Goal: Task Accomplishment & Management: Complete application form

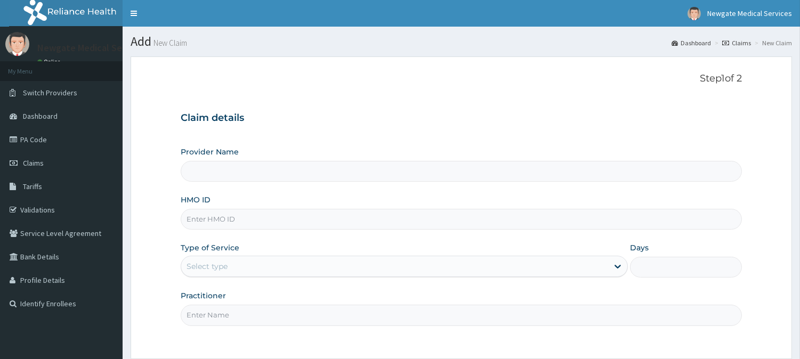
drag, startPoint x: 233, startPoint y: 220, endPoint x: 147, endPoint y: 116, distance: 134.7
click at [147, 116] on form "Step 1 of 2 Claim details Provider Name HMO ID Type of Service Select type Days…" at bounding box center [461, 237] width 661 height 363
paste input "PRN/10019/A"
type input "PRN/10019/A"
click at [200, 264] on div "Select type" at bounding box center [206, 266] width 41 height 11
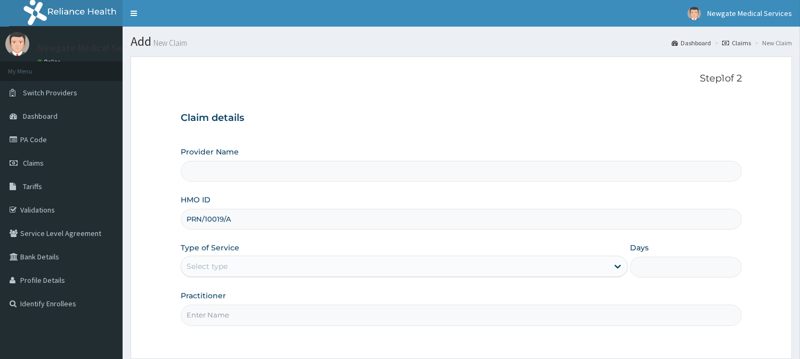
click at [219, 260] on div "Select type" at bounding box center [394, 266] width 427 height 17
click at [219, 259] on div "Select type" at bounding box center [394, 266] width 427 height 17
click at [206, 164] on div "Provider Name" at bounding box center [461, 164] width 561 height 35
click at [206, 166] on input "Provider Name" at bounding box center [461, 171] width 561 height 21
click at [205, 264] on div "Select type" at bounding box center [206, 266] width 41 height 11
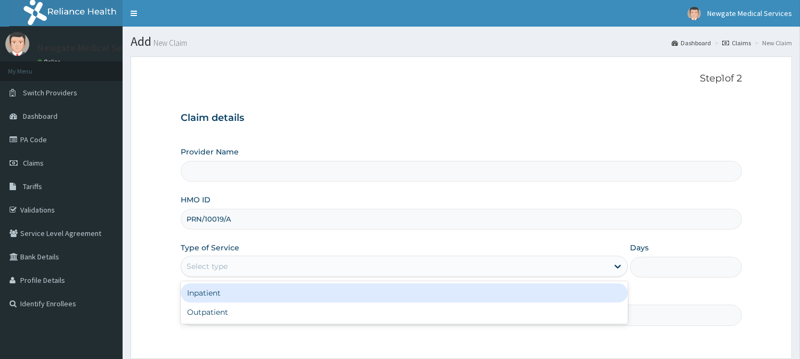
type input "Newgate Medical Services Ltd - [GEOGRAPHIC_DATA]"
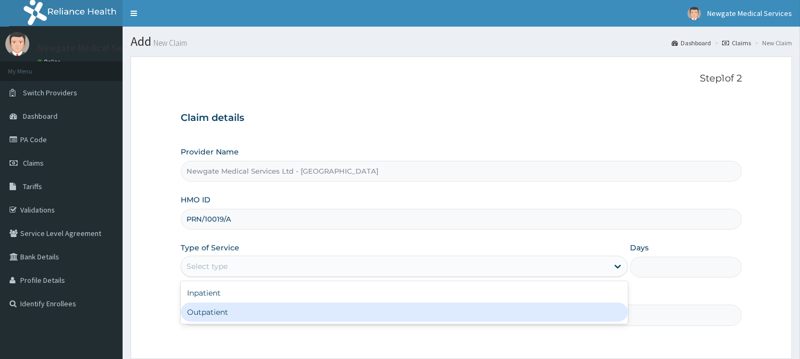
click at [211, 313] on div "Outpatient" at bounding box center [404, 312] width 447 height 19
type input "1"
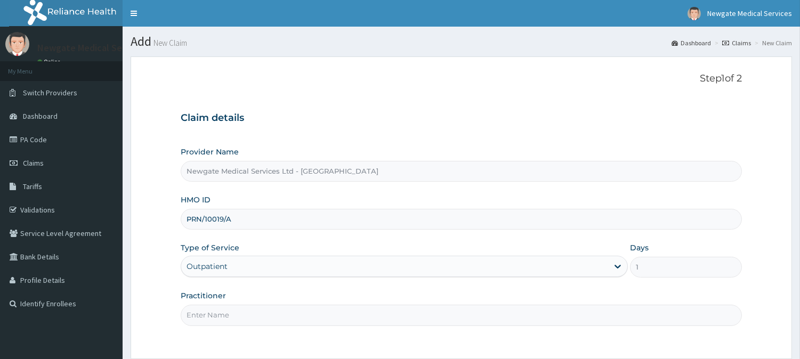
click at [211, 313] on input "Practitioner" at bounding box center [461, 315] width 561 height 21
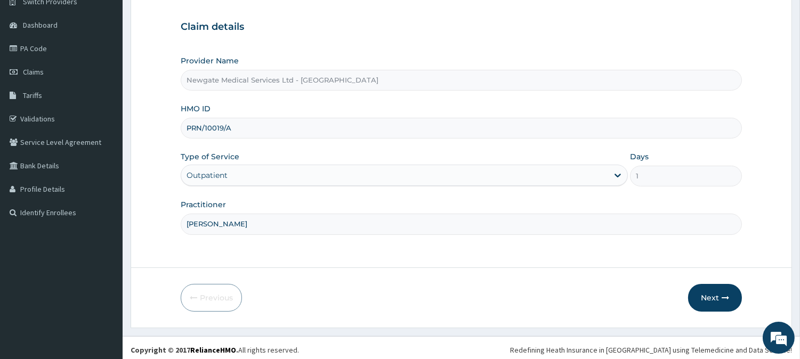
scroll to position [95, 0]
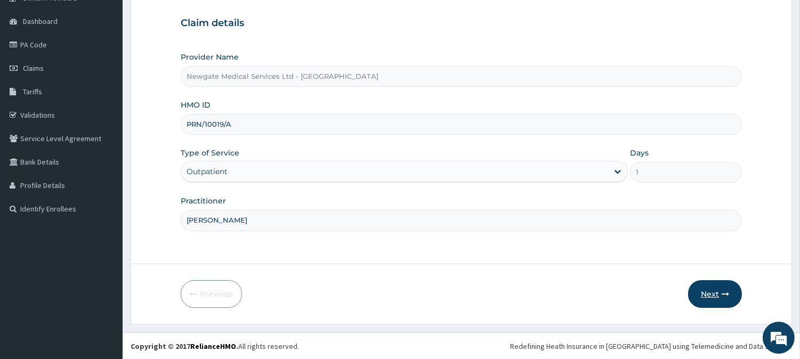
type input "DR ALABI"
drag, startPoint x: 709, startPoint y: 296, endPoint x: 710, endPoint y: 305, distance: 8.7
click at [710, 305] on button "Next" at bounding box center [715, 294] width 54 height 28
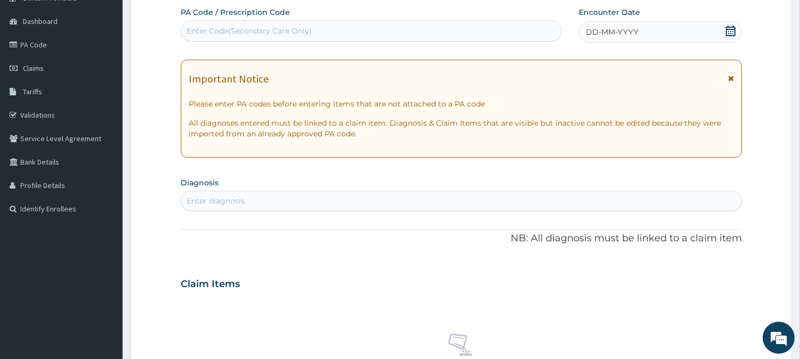
click at [616, 30] on span "DD-MM-YYYY" at bounding box center [612, 32] width 53 height 11
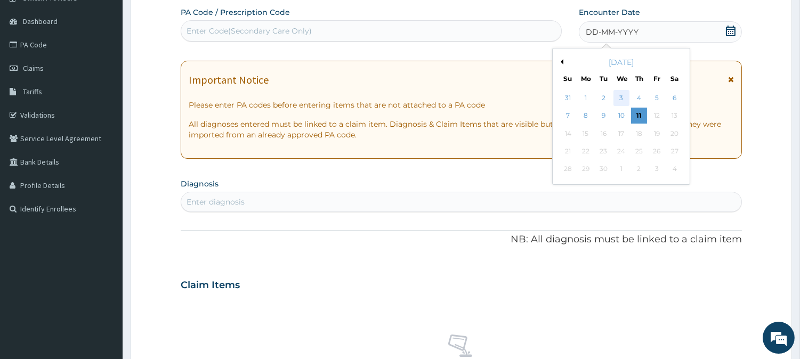
click at [619, 95] on div "3" at bounding box center [621, 98] width 16 height 16
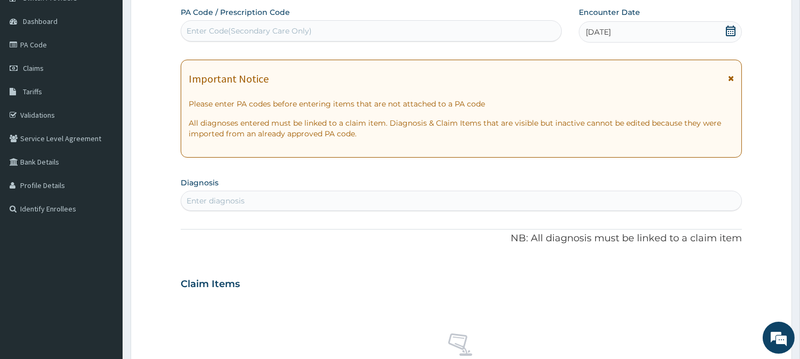
drag, startPoint x: 297, startPoint y: 206, endPoint x: 310, endPoint y: 199, distance: 14.8
click at [305, 201] on div "Enter diagnosis" at bounding box center [461, 200] width 560 height 17
type input "MALAR"
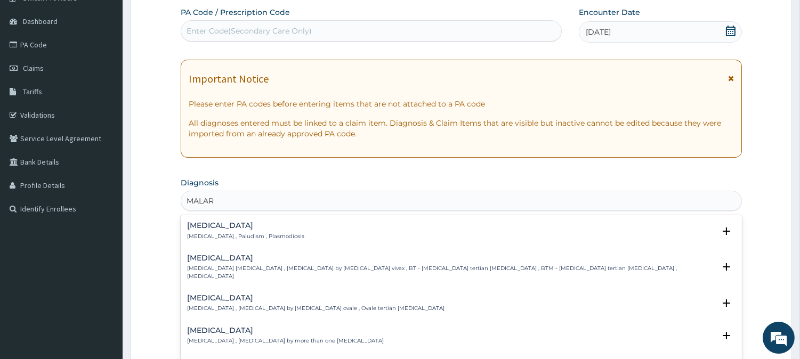
click at [209, 242] on div "Malaria Malaria , Paludism , Plasmodiosis Select Status Query Query covers susp…" at bounding box center [461, 234] width 548 height 24
click at [223, 236] on p "[MEDICAL_DATA] , Paludism , Plasmodiosis" at bounding box center [245, 236] width 117 height 7
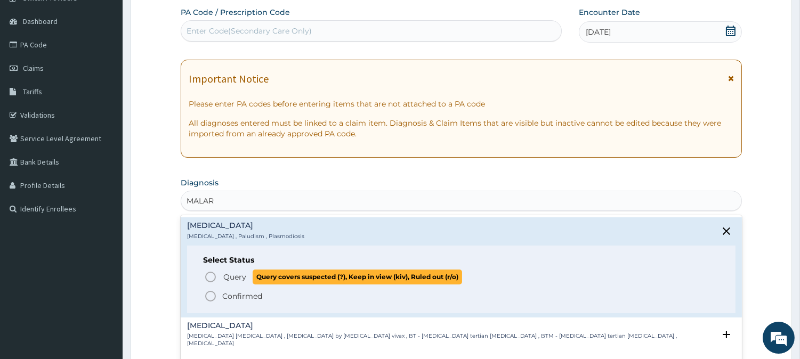
click at [224, 275] on span "Query" at bounding box center [234, 277] width 23 height 11
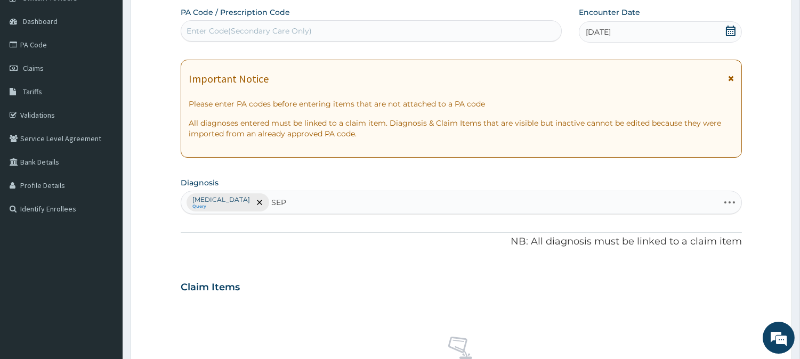
type input "SEPS"
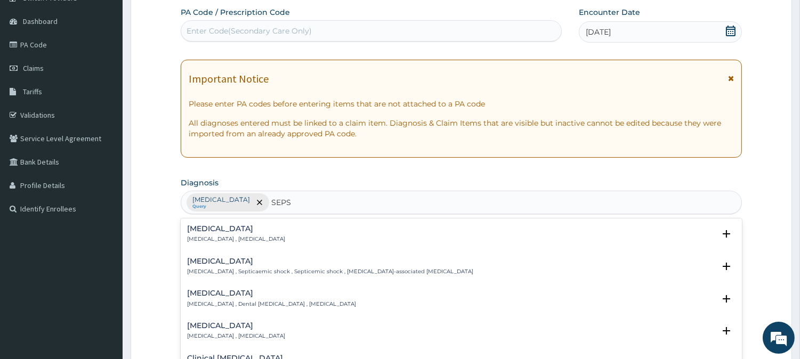
click at [195, 226] on h4 "[MEDICAL_DATA]" at bounding box center [236, 229] width 98 height 8
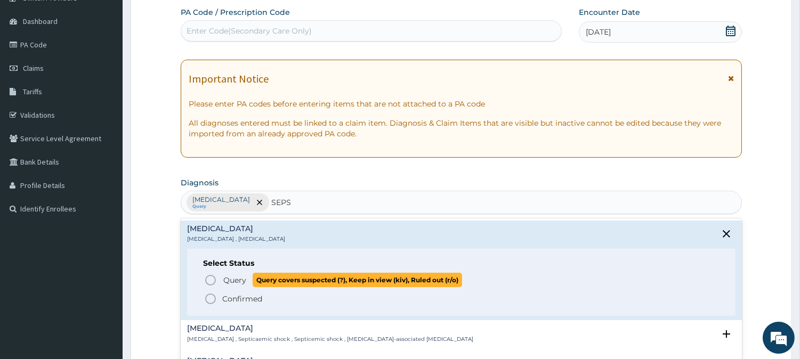
click at [217, 278] on span "Query Query covers suspected (?), Keep in view (kiv), Ruled out (r/o)" at bounding box center [461, 280] width 515 height 14
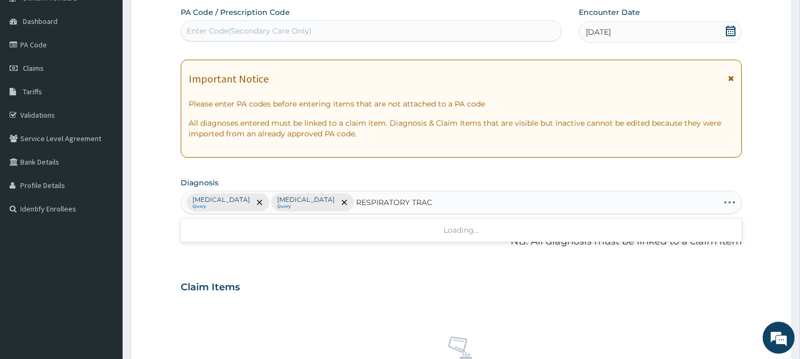
type input "RESPIRATORY TRACT"
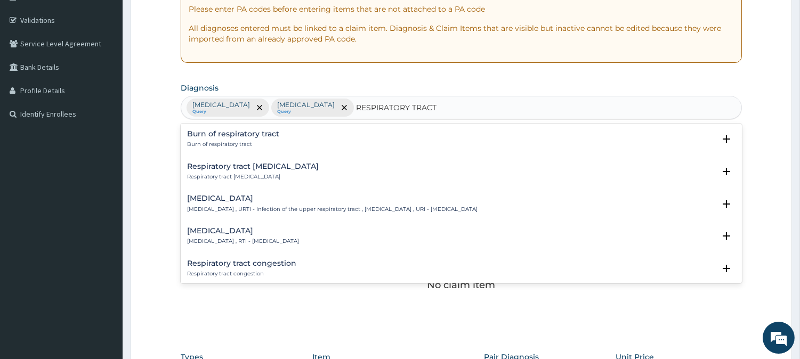
scroll to position [214, 0]
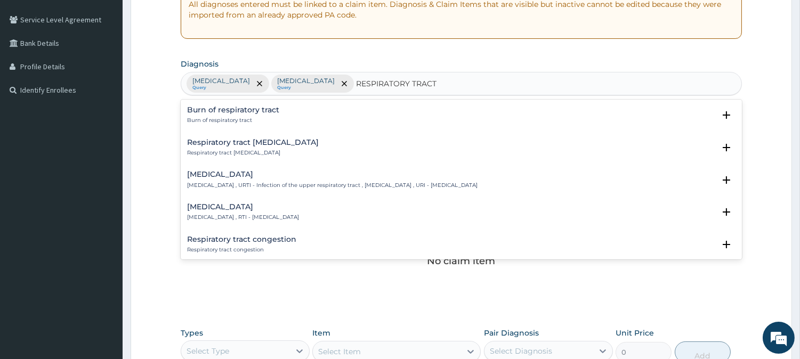
click at [246, 210] on h4 "Respiratory tract infection" at bounding box center [243, 207] width 112 height 8
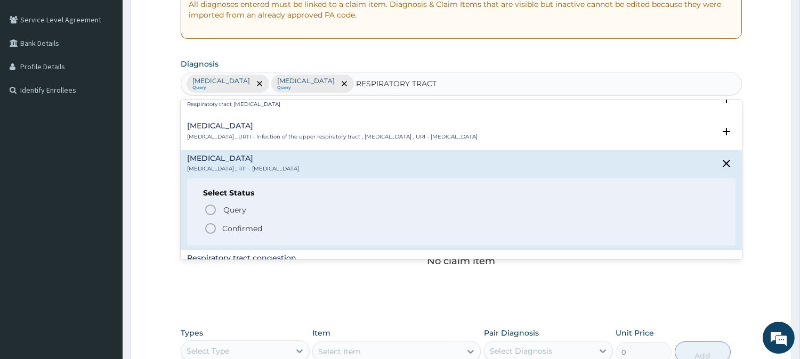
scroll to position [59, 0]
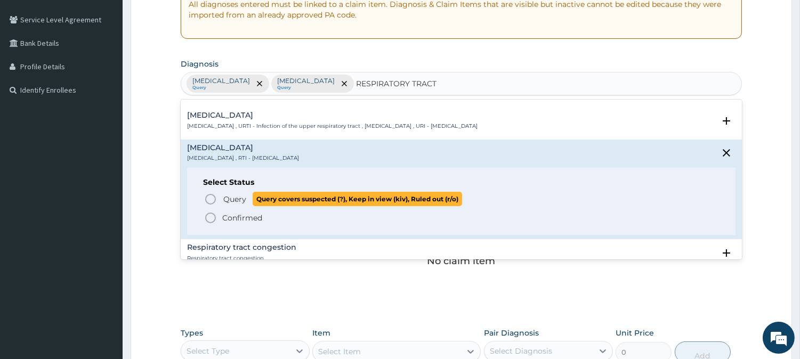
click at [230, 194] on span "Query" at bounding box center [234, 199] width 23 height 11
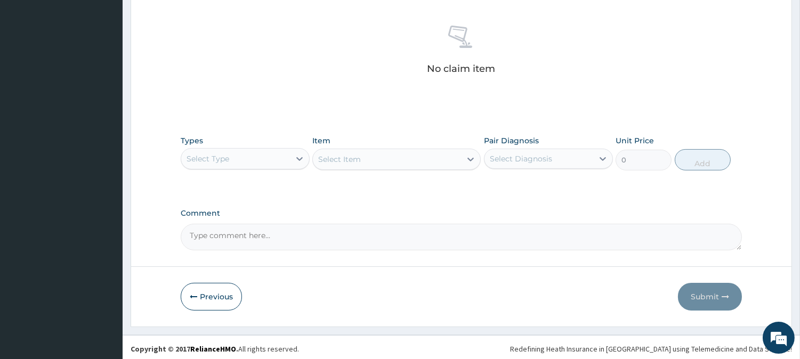
scroll to position [409, 0]
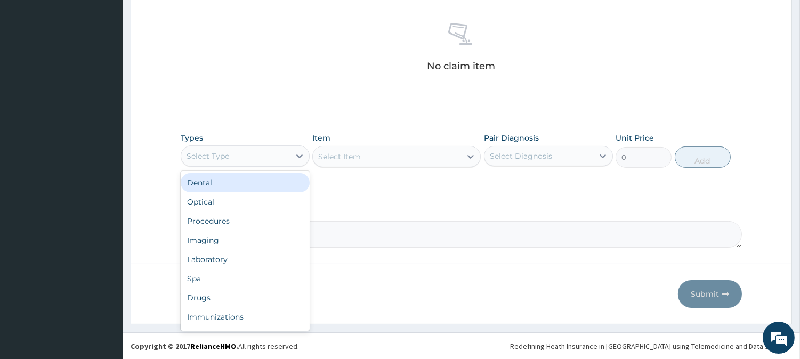
click at [245, 165] on div "Select Type" at bounding box center [245, 155] width 129 height 21
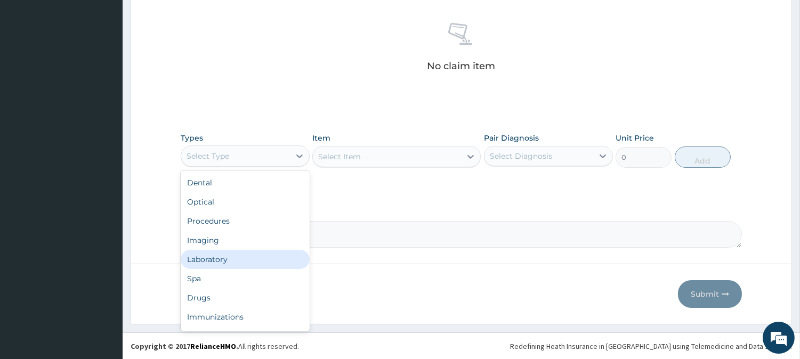
click at [216, 250] on div "Laboratory" at bounding box center [245, 259] width 129 height 19
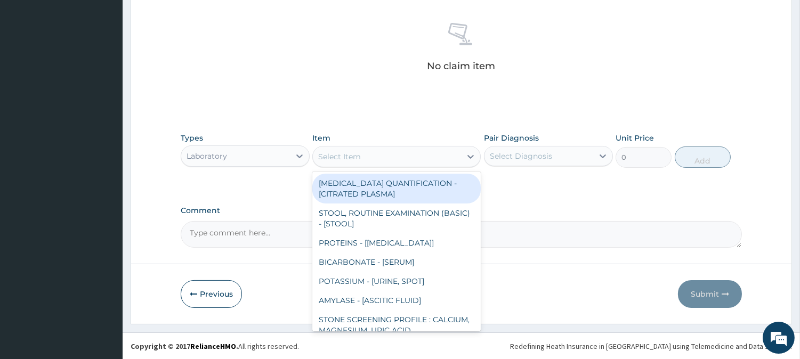
drag, startPoint x: 359, startPoint y: 162, endPoint x: 365, endPoint y: 161, distance: 6.0
click at [365, 161] on div "Select Item" at bounding box center [387, 156] width 148 height 17
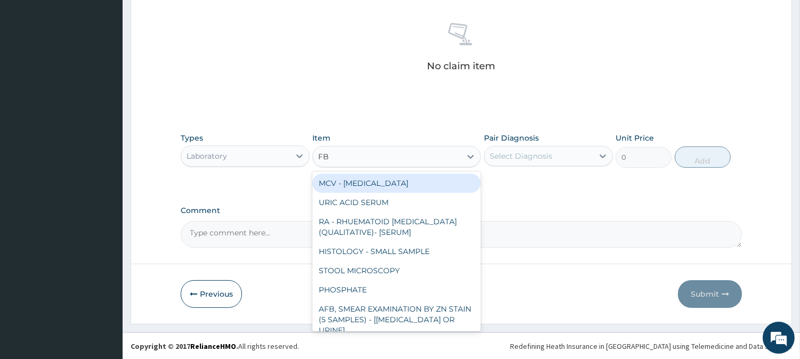
type input "FBC"
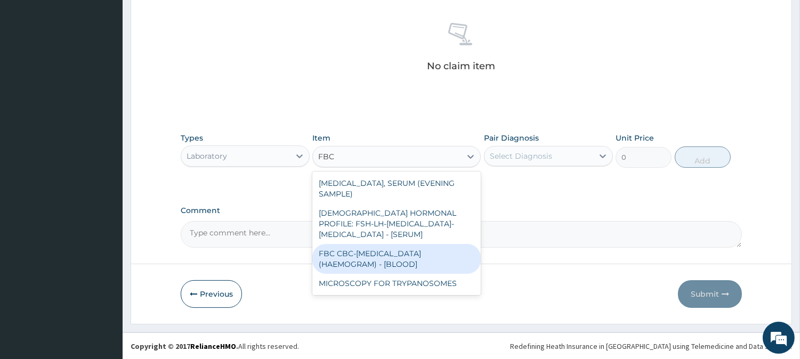
drag, startPoint x: 388, startPoint y: 226, endPoint x: 413, endPoint y: 213, distance: 28.4
click at [390, 244] on div "FBC CBC-COMPLETE BLOOD COUNT (HAEMOGRAM) - [BLOOD]" at bounding box center [396, 259] width 168 height 30
type input "3000"
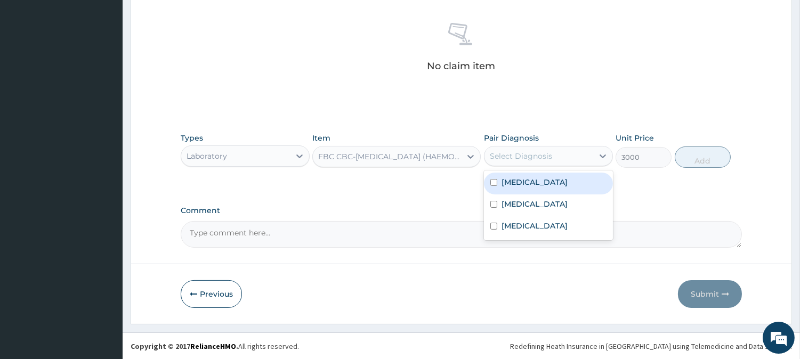
click at [505, 163] on div "Select Diagnosis" at bounding box center [538, 156] width 109 height 17
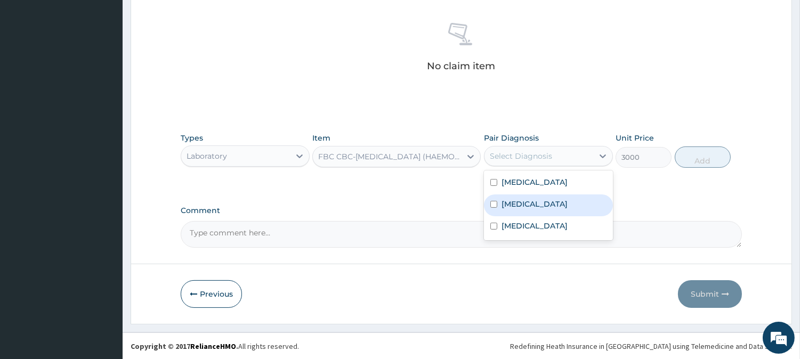
click at [515, 198] on div "[MEDICAL_DATA]" at bounding box center [548, 205] width 129 height 22
checkbox input "true"
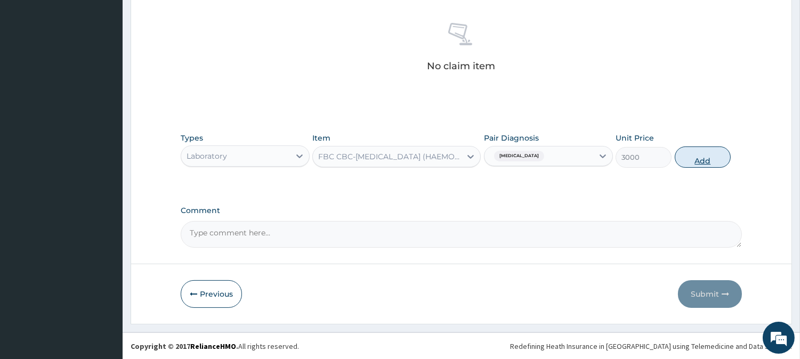
click at [691, 153] on button "Add" at bounding box center [703, 157] width 56 height 21
type input "0"
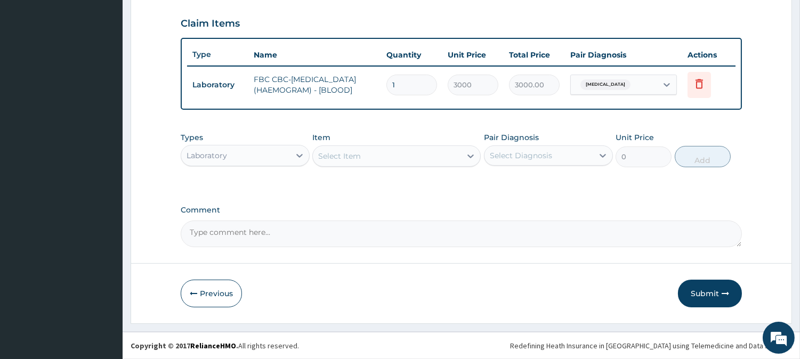
scroll to position [363, 0]
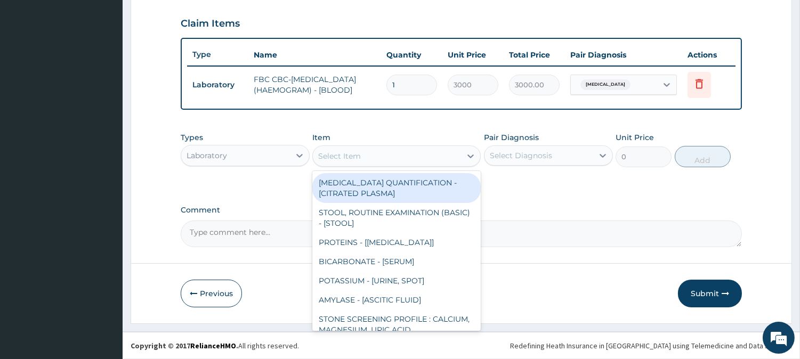
click at [421, 158] on div "Select Item" at bounding box center [387, 156] width 148 height 17
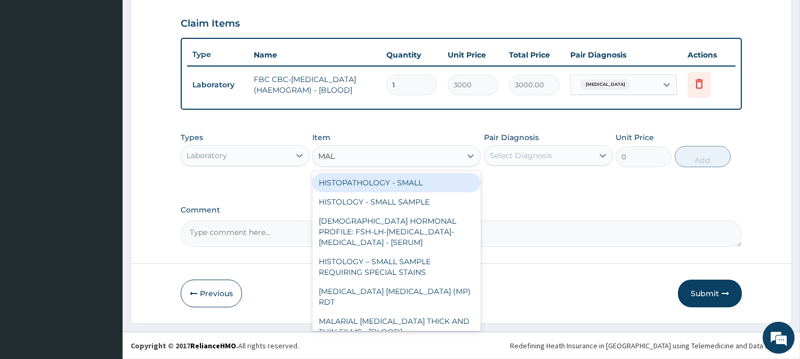
type input "MALA"
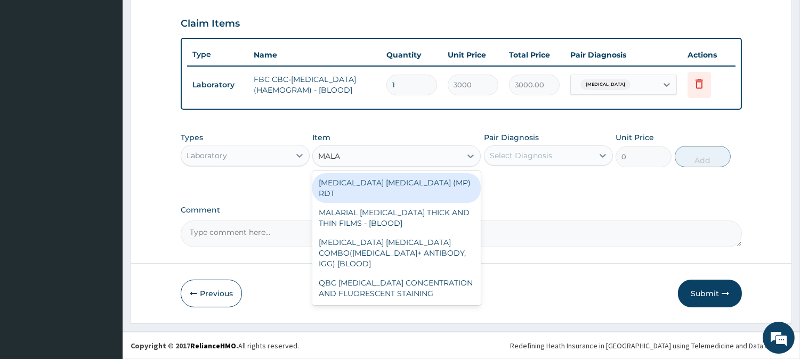
drag, startPoint x: 394, startPoint y: 184, endPoint x: 450, endPoint y: 168, distance: 57.5
click at [396, 183] on div "MALARIA PARASITE (MP) RDT" at bounding box center [396, 188] width 168 height 30
type input "1500"
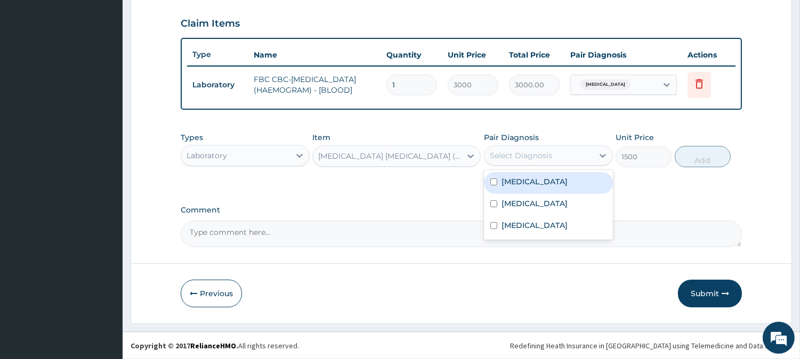
click at [508, 160] on div "Select Diagnosis" at bounding box center [521, 155] width 62 height 11
click at [509, 177] on div "[MEDICAL_DATA]" at bounding box center [548, 183] width 129 height 22
checkbox input "true"
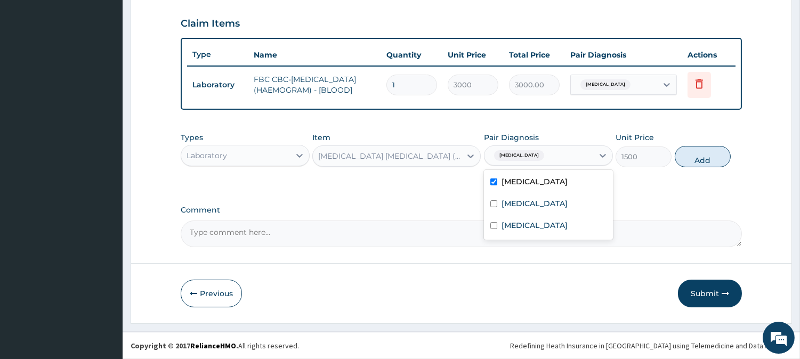
drag, startPoint x: 695, startPoint y: 158, endPoint x: 358, endPoint y: 174, distance: 337.7
click at [695, 158] on button "Add" at bounding box center [703, 156] width 56 height 21
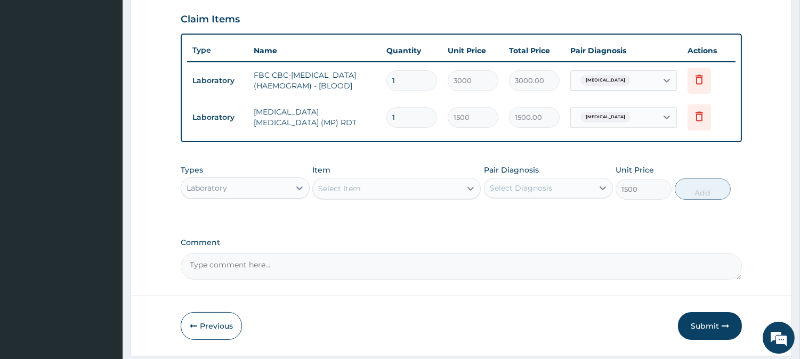
type input "0"
drag, startPoint x: 216, startPoint y: 189, endPoint x: 225, endPoint y: 205, distance: 17.9
click at [219, 188] on div "Laboratory" at bounding box center [206, 188] width 40 height 11
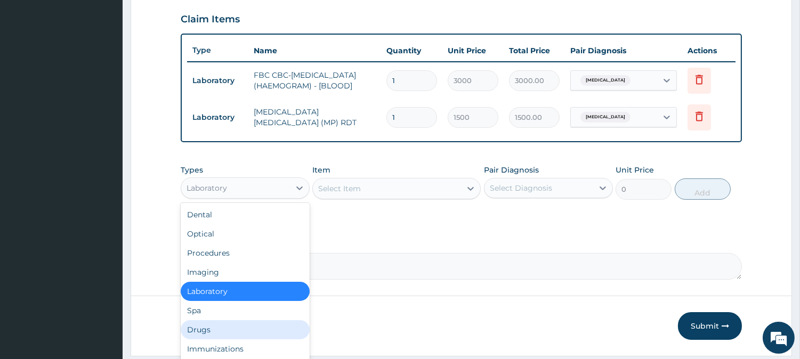
click at [206, 334] on div "Drugs" at bounding box center [245, 329] width 129 height 19
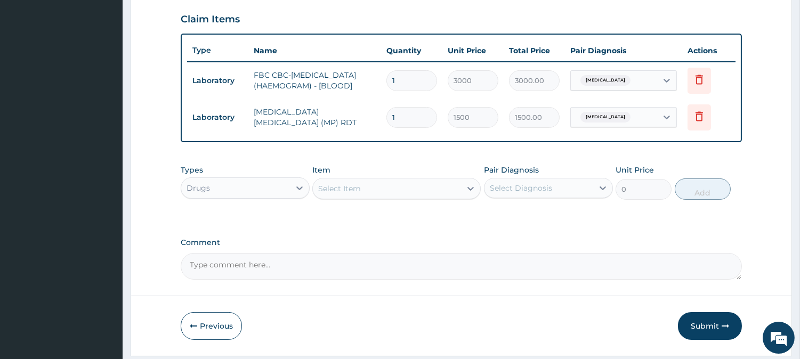
click at [449, 189] on div "Select Item" at bounding box center [387, 188] width 148 height 17
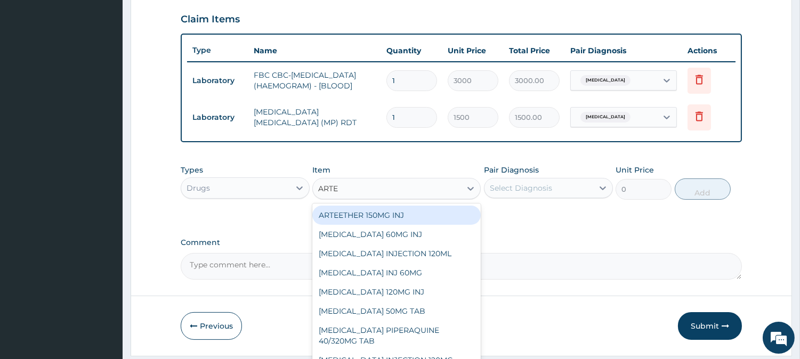
type input "ARTEM"
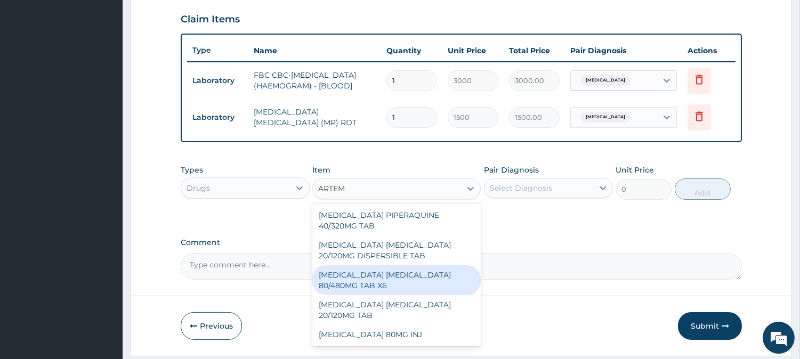
drag, startPoint x: 410, startPoint y: 258, endPoint x: 418, endPoint y: 297, distance: 39.6
click at [417, 297] on div "DIHYDROARTEMISININ PIPERAQUINE 40/320MG TAB ARTEMETHER LUMEFANTRINE 20/120MG DI…" at bounding box center [396, 275] width 168 height 143
drag, startPoint x: 418, startPoint y: 297, endPoint x: 423, endPoint y: 305, distance: 8.9
click at [421, 302] on div "DIHYDROARTEMISININ PIPERAQUINE 40/320MG TAB ARTEMETHER LUMEFANTRINE 20/120MG DI…" at bounding box center [396, 275] width 168 height 143
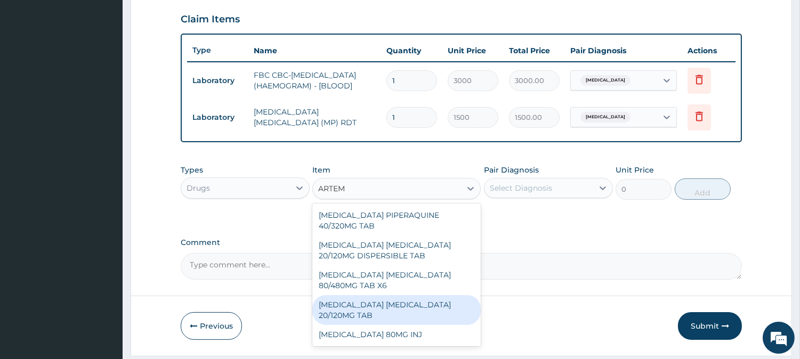
click at [424, 310] on div "[MEDICAL_DATA] [MEDICAL_DATA] 20/120MG TAB" at bounding box center [396, 310] width 168 height 30
type input "84"
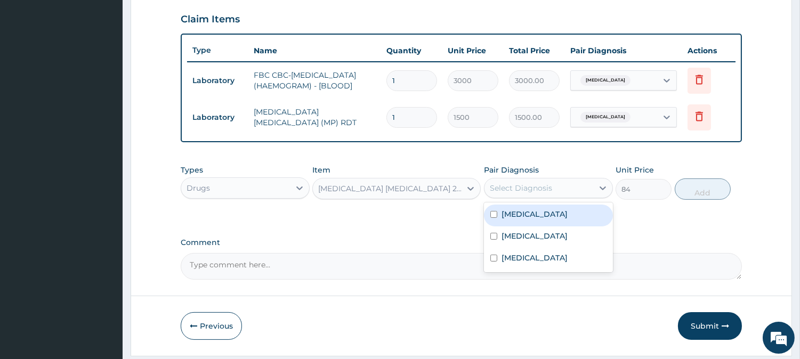
click at [515, 193] on div "Select Diagnosis" at bounding box center [521, 188] width 62 height 11
click at [505, 220] on label "[MEDICAL_DATA]" at bounding box center [534, 214] width 66 height 11
checkbox input "true"
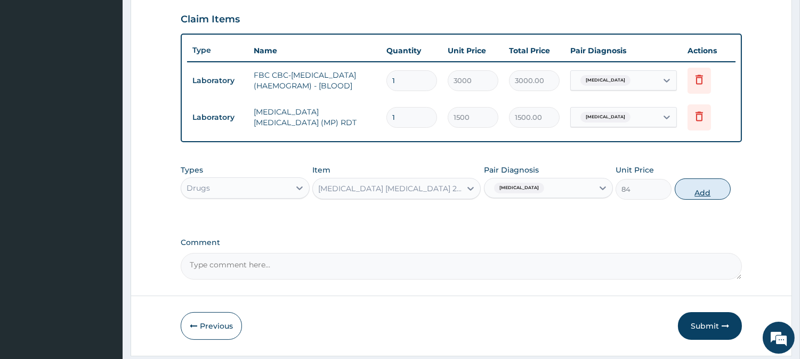
click at [711, 199] on button "Add" at bounding box center [703, 188] width 56 height 21
type input "0"
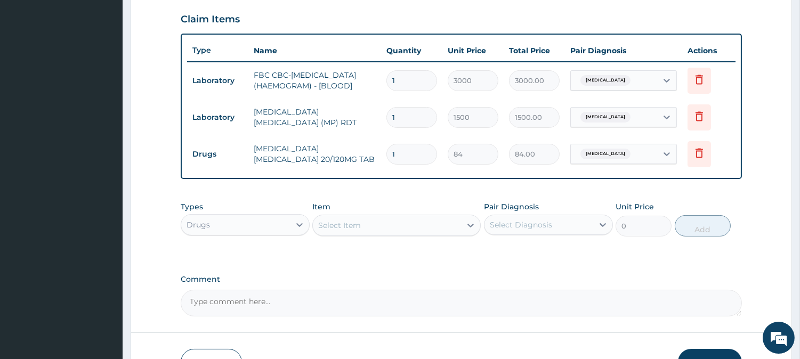
type input "0.00"
type input "2"
type input "168.00"
type input "24"
type input "2016.00"
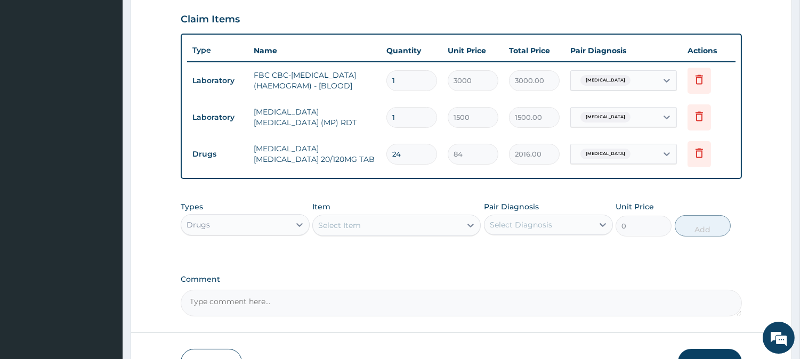
type input "24"
click at [414, 232] on div "Select Item" at bounding box center [387, 225] width 148 height 17
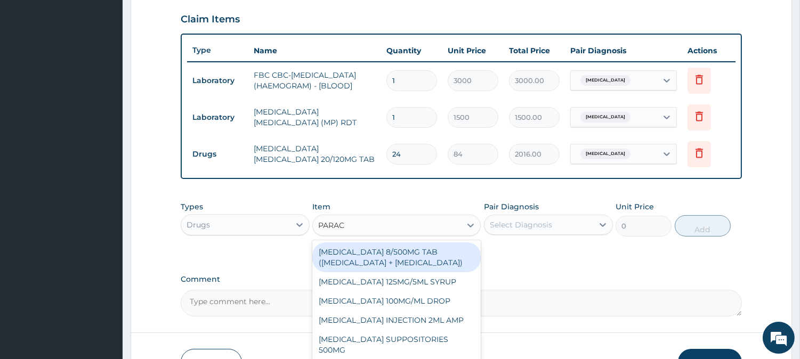
type input "PARACE"
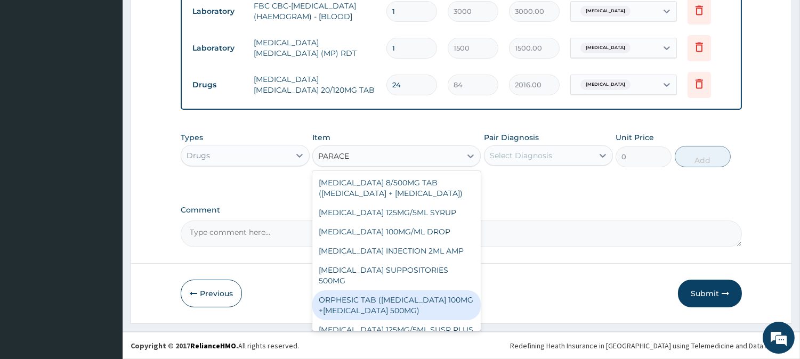
scroll to position [89, 0]
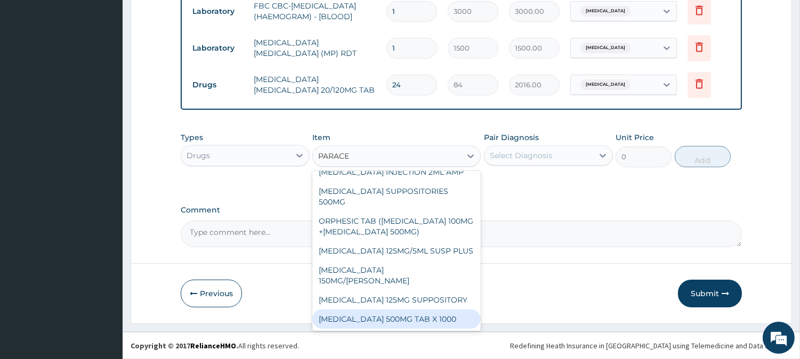
click at [396, 320] on div "[MEDICAL_DATA] 500MG TAB X 1000" at bounding box center [396, 319] width 168 height 19
type input "11.02499961853027"
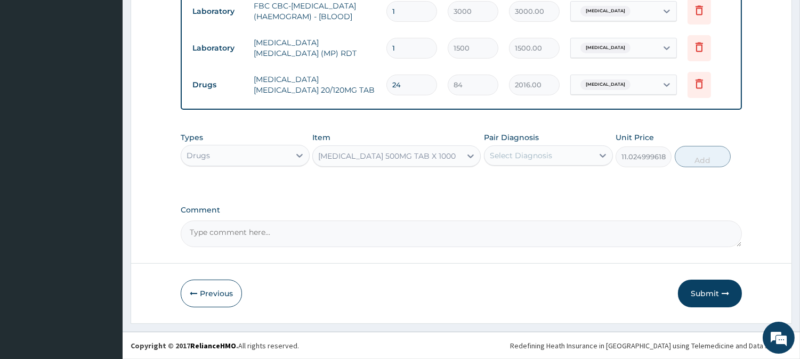
click at [525, 149] on div "Select Diagnosis" at bounding box center [538, 155] width 109 height 17
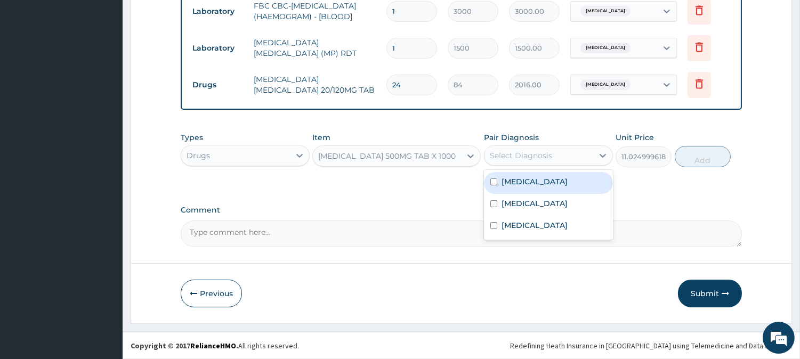
click at [513, 182] on label "[MEDICAL_DATA]" at bounding box center [534, 181] width 66 height 11
checkbox input "true"
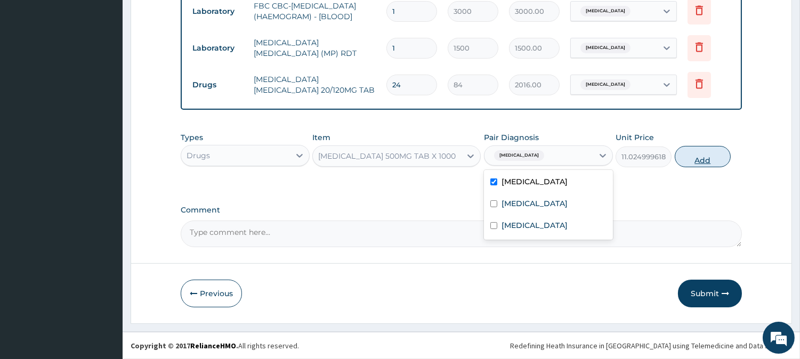
click at [699, 155] on button "Add" at bounding box center [703, 156] width 56 height 21
type input "0"
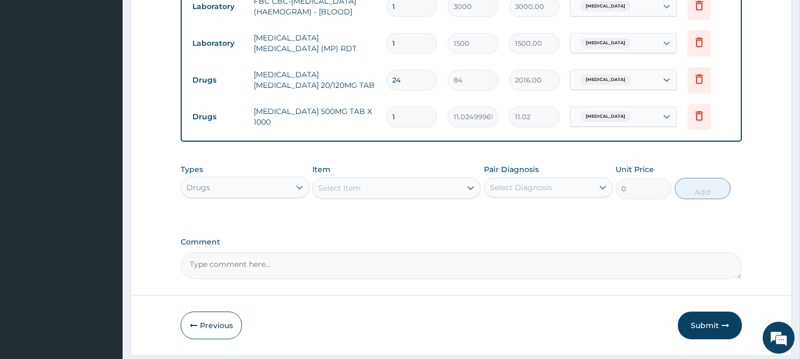
type input "18"
type input "198.45"
type input "18"
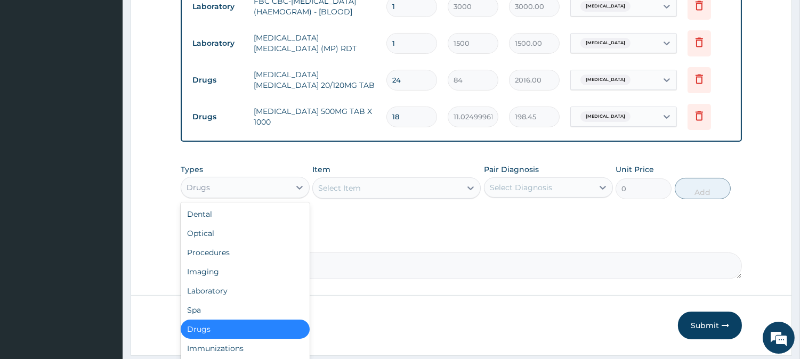
drag, startPoint x: 269, startPoint y: 192, endPoint x: 246, endPoint y: 246, distance: 58.2
click at [269, 193] on div "Drugs" at bounding box center [235, 187] width 109 height 17
click at [228, 254] on div "Procedures" at bounding box center [245, 252] width 129 height 19
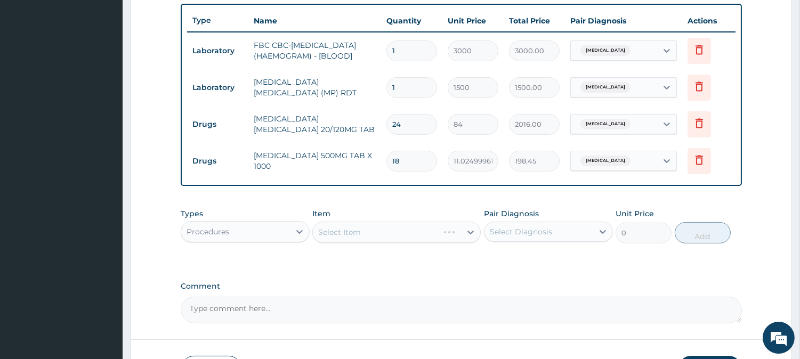
scroll to position [415, 0]
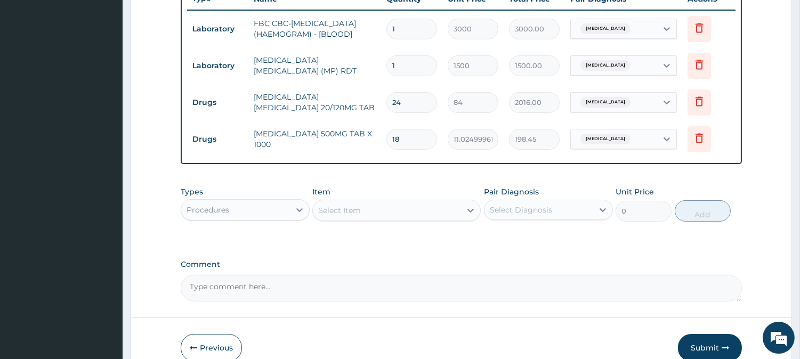
click at [370, 209] on div "Select Item" at bounding box center [387, 210] width 148 height 17
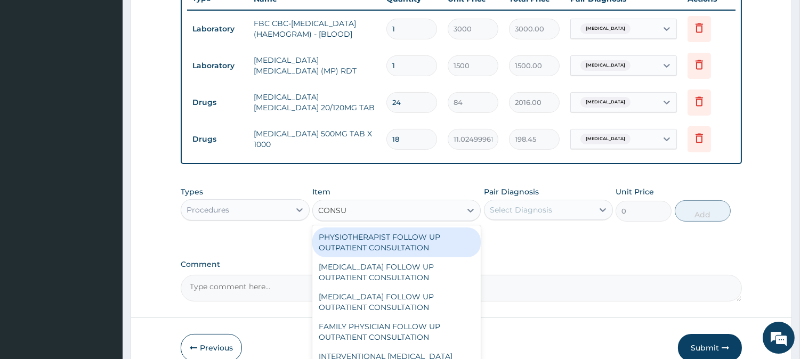
type input "CONSUL"
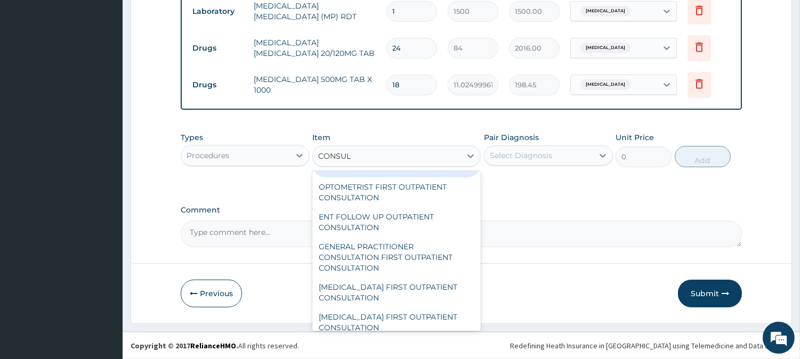
scroll to position [473, 0]
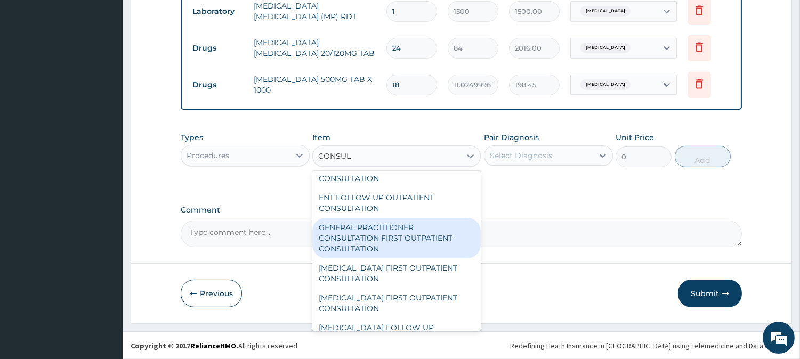
click at [419, 236] on div "GENERAL PRACTITIONER CONSULTATION FIRST OUTPATIENT CONSULTATION" at bounding box center [396, 238] width 168 height 40
type input "3000"
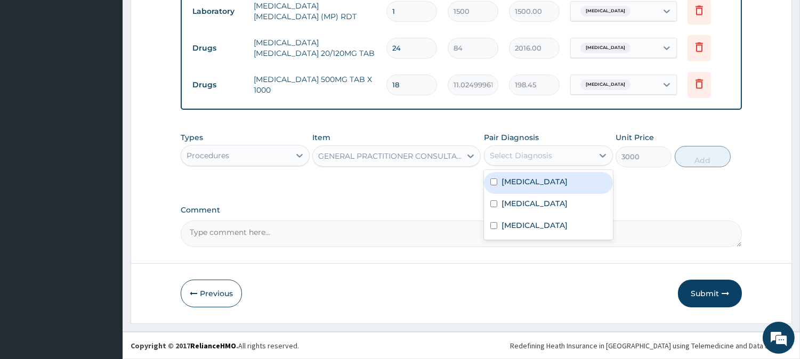
click at [566, 147] on div "Select Diagnosis" at bounding box center [538, 155] width 109 height 17
click at [550, 183] on div "[MEDICAL_DATA]" at bounding box center [548, 183] width 129 height 22
checkbox input "true"
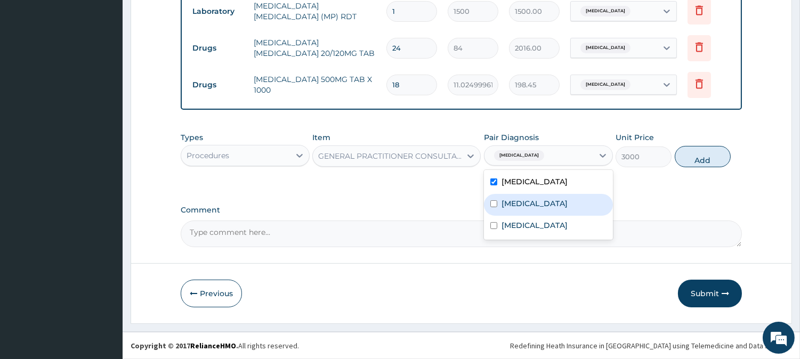
drag, startPoint x: 545, startPoint y: 202, endPoint x: 541, endPoint y: 221, distance: 18.9
click at [544, 205] on div "[MEDICAL_DATA]" at bounding box center [548, 205] width 129 height 22
checkbox input "true"
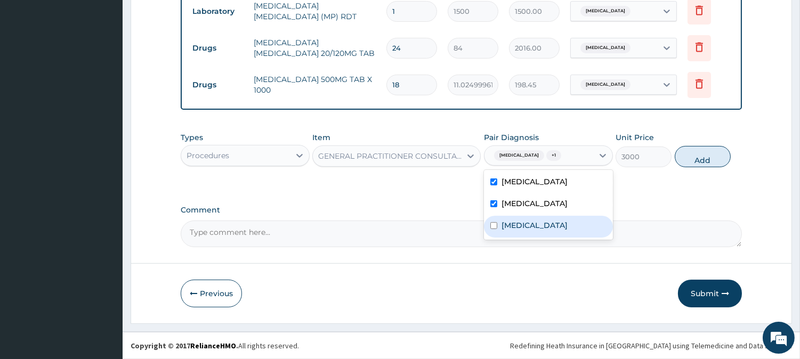
click at [543, 228] on label "Respiratory tract infection" at bounding box center [534, 225] width 66 height 11
checkbox input "true"
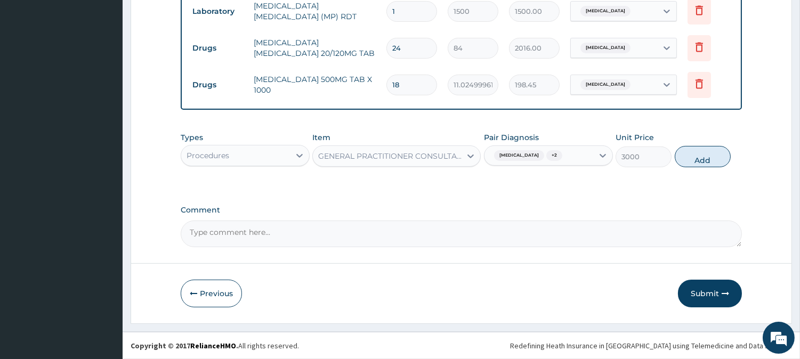
drag, startPoint x: 694, startPoint y: 165, endPoint x: 659, endPoint y: 168, distance: 34.8
click at [689, 166] on button "Add" at bounding box center [703, 156] width 56 height 21
type input "0"
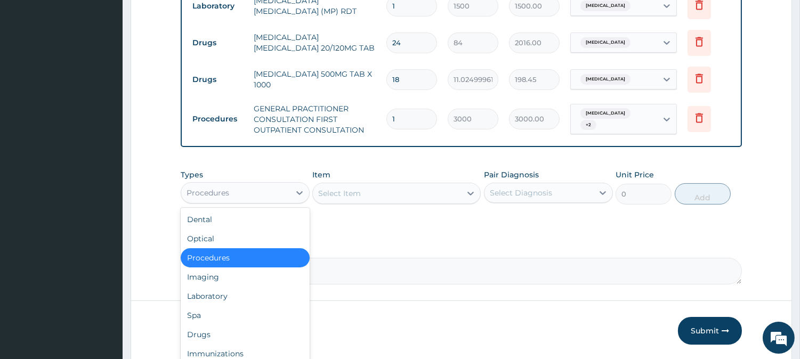
click at [224, 198] on div "Procedures" at bounding box center [207, 193] width 43 height 11
drag, startPoint x: 204, startPoint y: 339, endPoint x: 204, endPoint y: 321, distance: 18.1
click at [198, 340] on div "Drugs" at bounding box center [245, 334] width 129 height 19
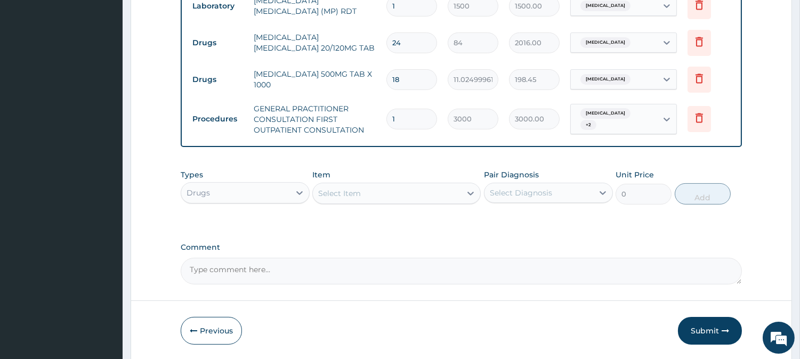
click at [408, 202] on div "Select Item" at bounding box center [387, 193] width 148 height 17
click at [409, 194] on div "Select Item" at bounding box center [387, 193] width 148 height 17
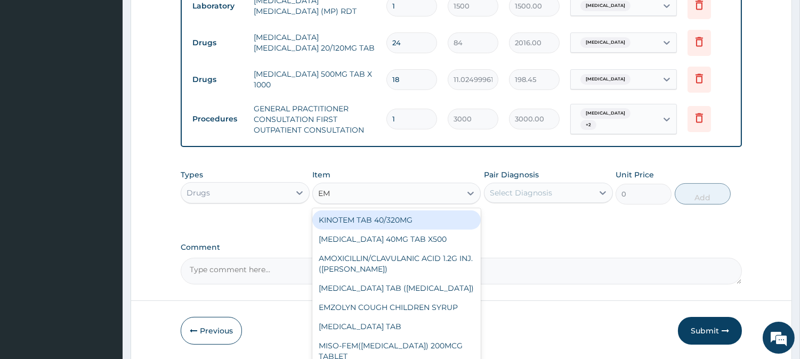
type input "EMZ"
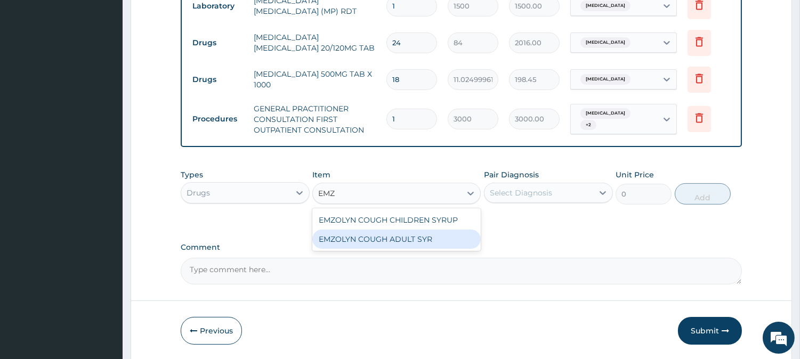
drag, startPoint x: 413, startPoint y: 238, endPoint x: 520, endPoint y: 206, distance: 111.9
click at [413, 239] on div "EMZOLYN COUGH ADULT SYR" at bounding box center [396, 239] width 168 height 19
type input "735"
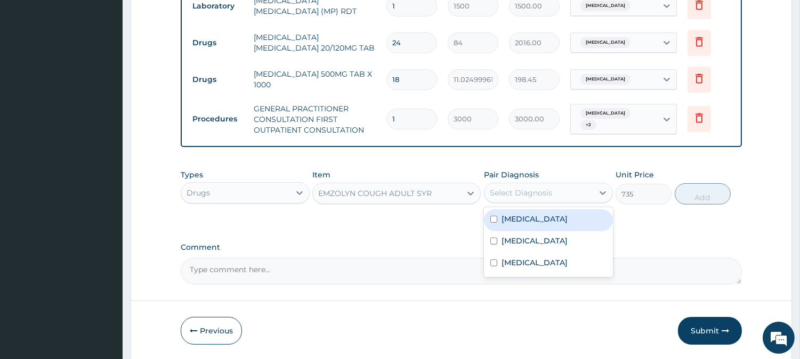
click at [527, 198] on div "Select Diagnosis" at bounding box center [521, 193] width 62 height 11
drag, startPoint x: 530, startPoint y: 221, endPoint x: 521, endPoint y: 251, distance: 31.7
click at [524, 242] on div "Malaria Sepsis Respiratory tract infection" at bounding box center [548, 242] width 129 height 70
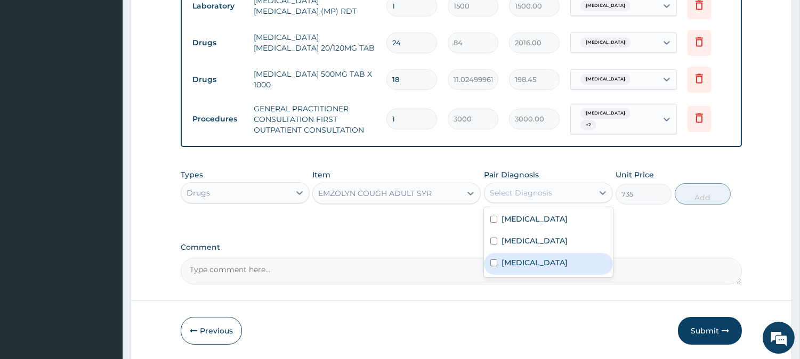
drag, startPoint x: 517, startPoint y: 271, endPoint x: 520, endPoint y: 265, distance: 6.0
click at [519, 268] on label "Respiratory tract infection" at bounding box center [534, 262] width 66 height 11
checkbox input "true"
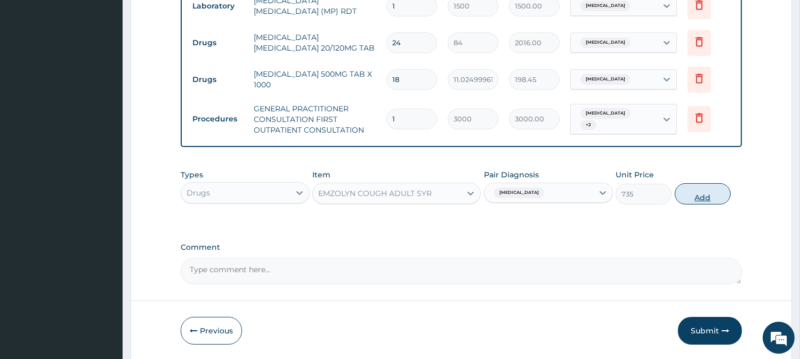
click at [706, 194] on button "Add" at bounding box center [703, 193] width 56 height 21
type input "0"
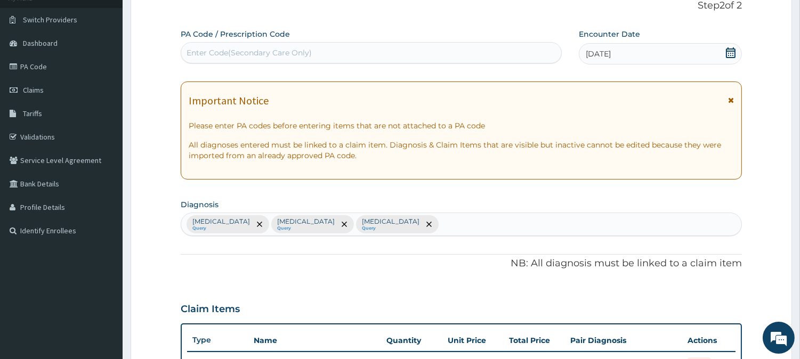
scroll to position [0, 0]
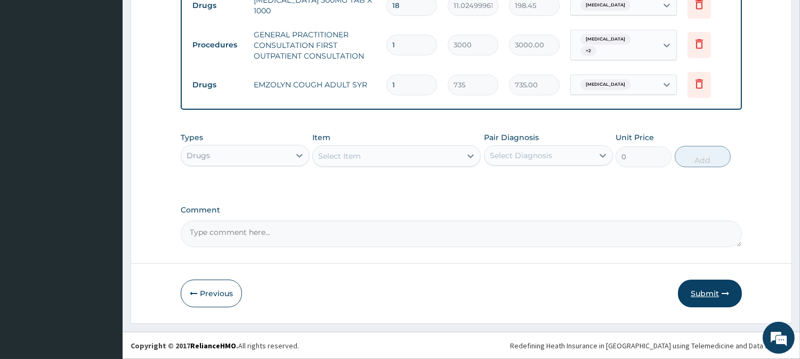
click at [701, 285] on button "Submit" at bounding box center [710, 294] width 64 height 28
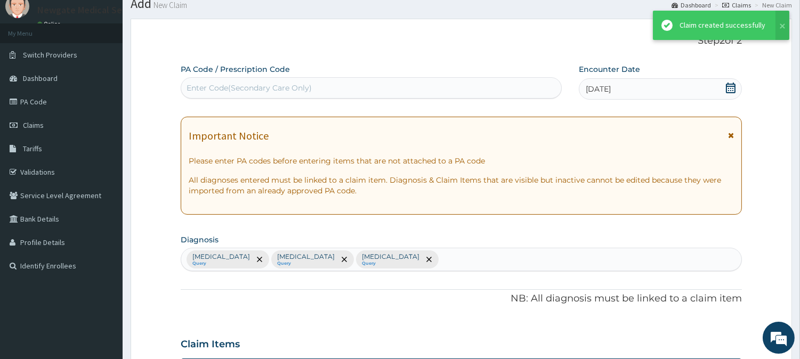
scroll to position [554, 0]
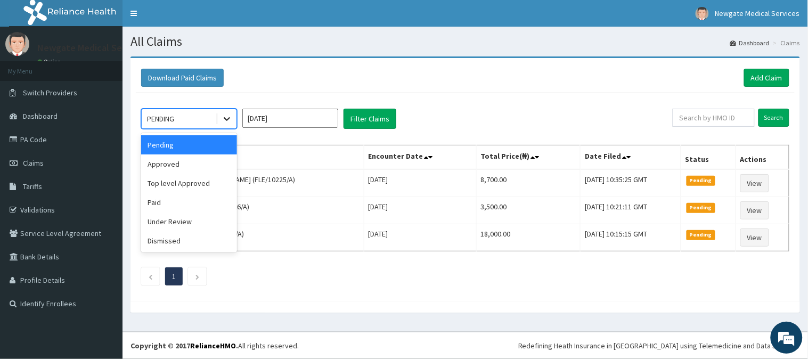
click at [226, 116] on icon at bounding box center [227, 118] width 11 height 11
click at [208, 168] on div "Approved" at bounding box center [189, 164] width 96 height 19
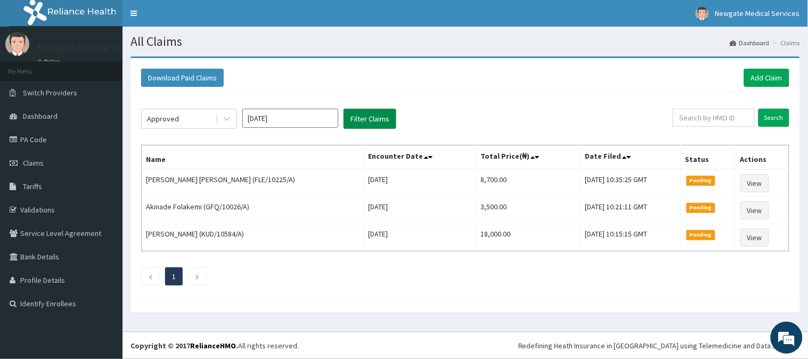
click at [376, 117] on button "Filter Claims" at bounding box center [370, 119] width 53 height 20
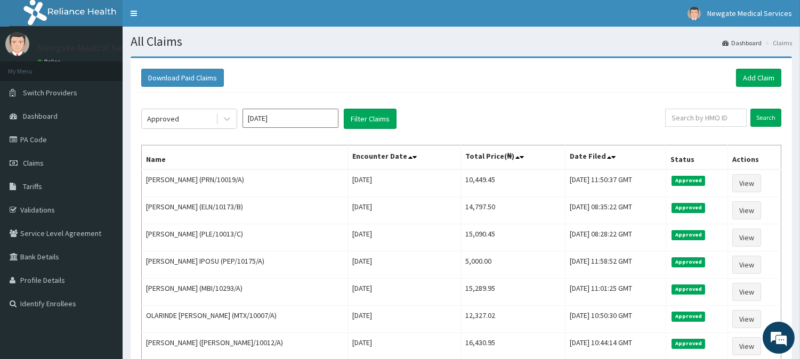
click at [731, 83] on div "Download Paid Claims Add Claim" at bounding box center [461, 78] width 640 height 18
click at [753, 82] on link "Add Claim" at bounding box center [758, 78] width 45 height 18
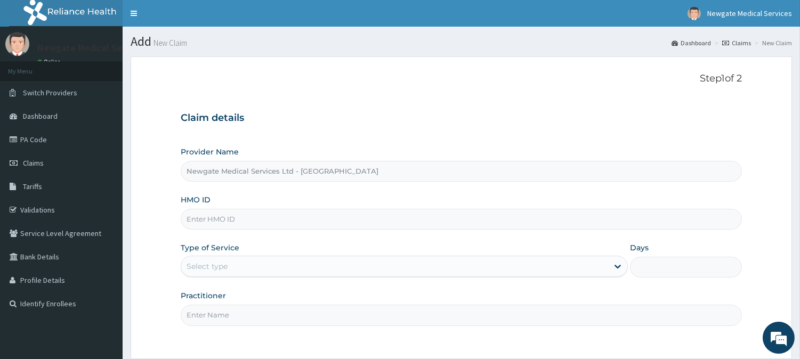
drag, startPoint x: 225, startPoint y: 219, endPoint x: 222, endPoint y: 224, distance: 5.8
paste input "GPR/10007/B"
type input "GPR/10007/B"
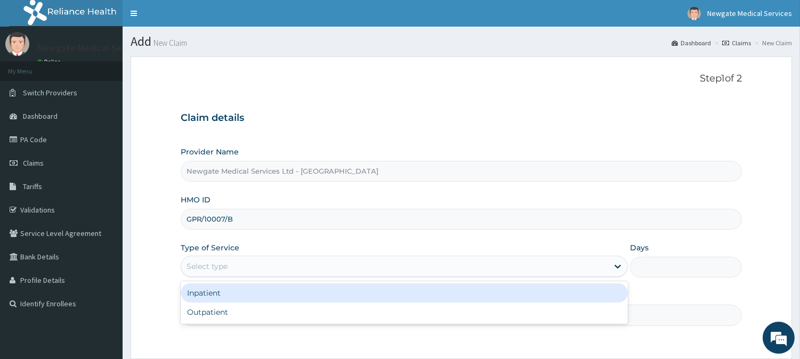
drag, startPoint x: 201, startPoint y: 265, endPoint x: 217, endPoint y: 275, distance: 18.9
click at [204, 265] on div "Select type" at bounding box center [206, 266] width 41 height 11
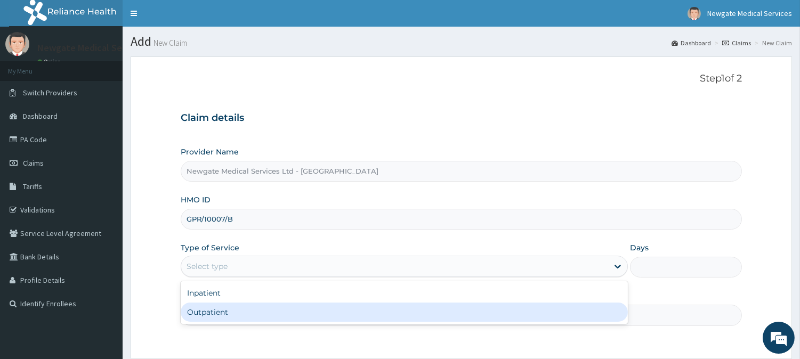
drag, startPoint x: 227, startPoint y: 298, endPoint x: 221, endPoint y: 266, distance: 32.5
click at [229, 297] on div "Inpatient" at bounding box center [404, 292] width 447 height 19
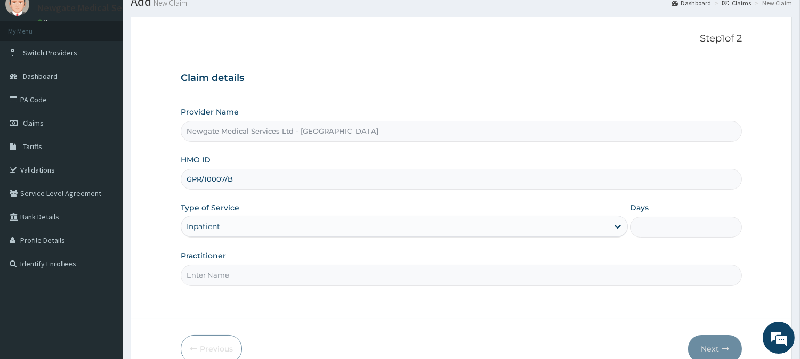
scroll to position [95, 0]
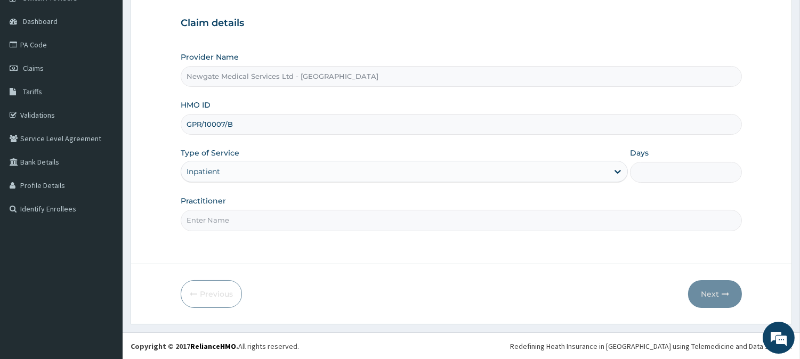
click at [226, 229] on input "Practitioner" at bounding box center [461, 220] width 561 height 21
type input "DR ADEOLA"
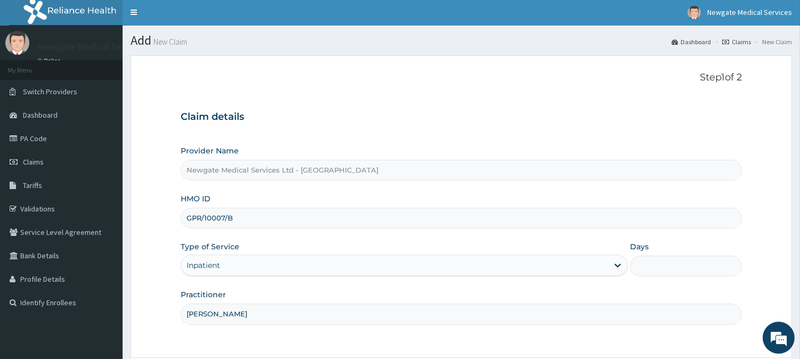
scroll to position [0, 0]
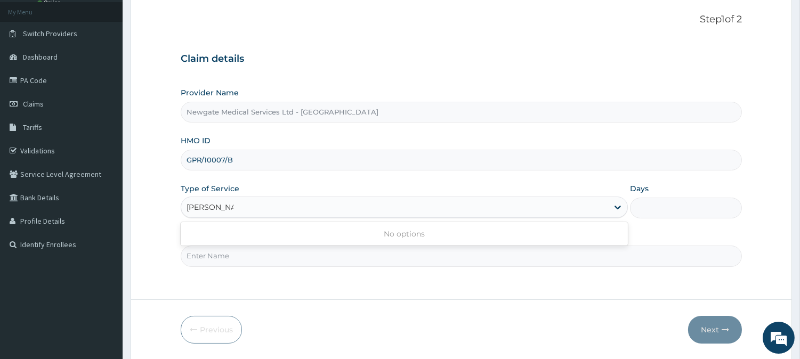
type input "[PERSON_NAME]"
click at [728, 309] on form "Step 1 of 2 Claim details Provider Name Newgate Medical Services Ltd - Ikorodu …" at bounding box center [461, 178] width 661 height 363
click at [484, 206] on div "Select type" at bounding box center [394, 207] width 427 height 17
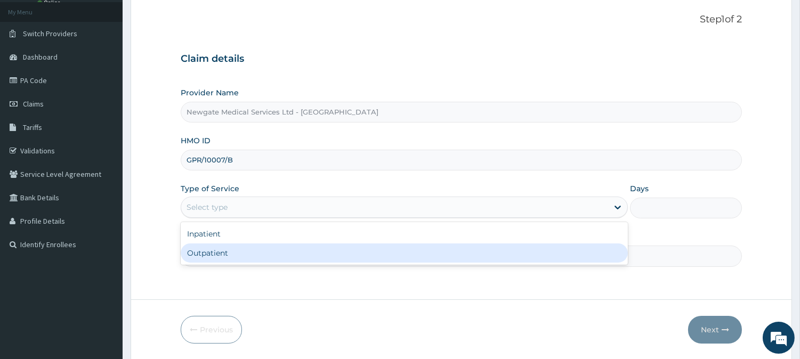
drag, startPoint x: 440, startPoint y: 253, endPoint x: 446, endPoint y: 259, distance: 8.7
click at [440, 254] on div "Outpatient" at bounding box center [404, 252] width 447 height 19
type input "1"
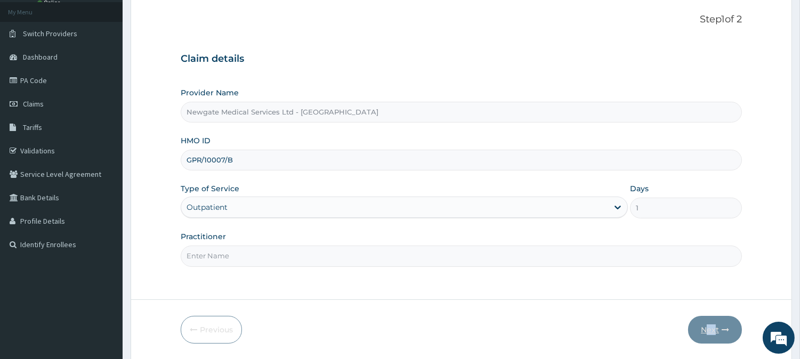
click at [716, 319] on form "Step 1 of 2 Claim details Provider Name Newgate Medical Services Ltd - Ikorodu …" at bounding box center [461, 178] width 661 height 363
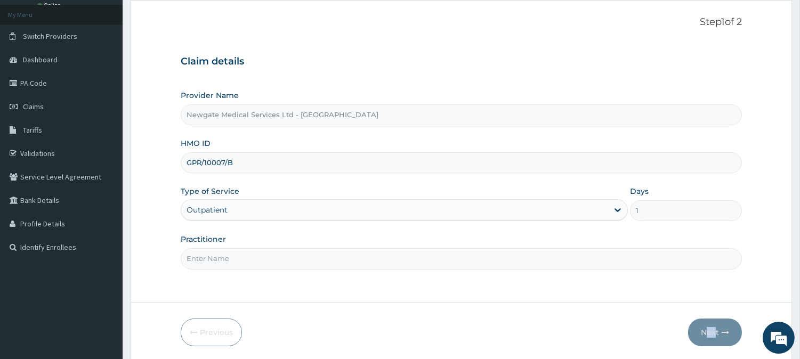
scroll to position [95, 0]
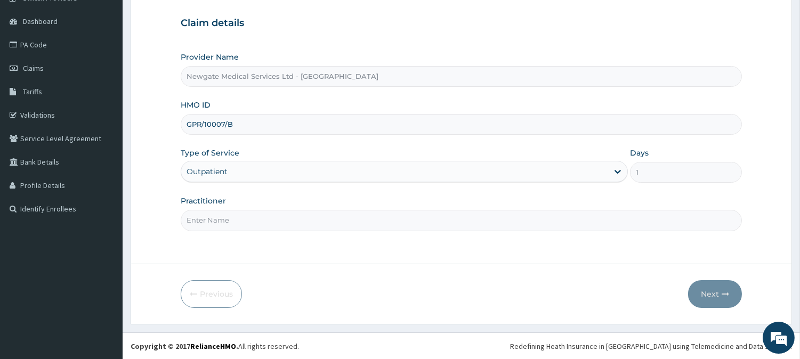
click at [443, 200] on div "Practitioner" at bounding box center [461, 213] width 561 height 35
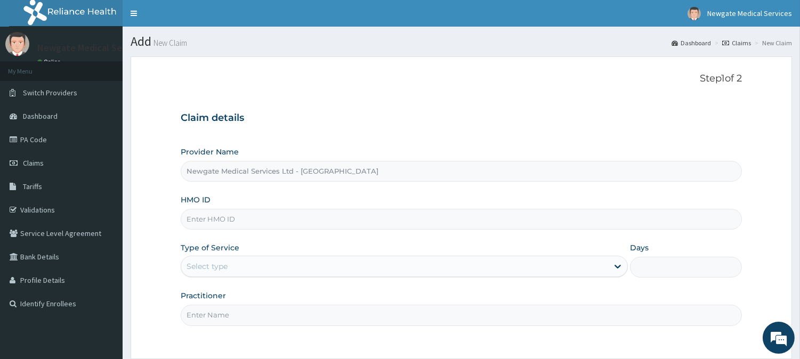
paste input "GPR/10007/B"
type input "GPR/10007/B"
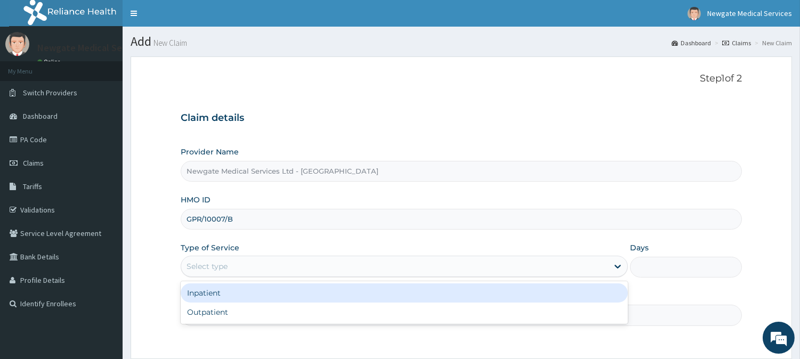
click at [288, 259] on div "Select type" at bounding box center [394, 266] width 427 height 17
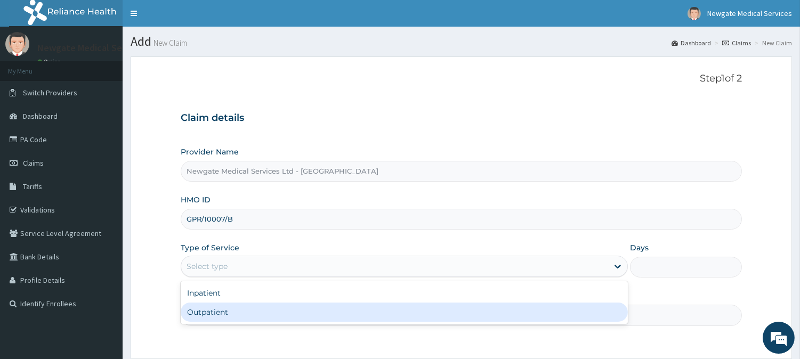
click at [302, 319] on div "Outpatient" at bounding box center [404, 312] width 447 height 19
type input "1"
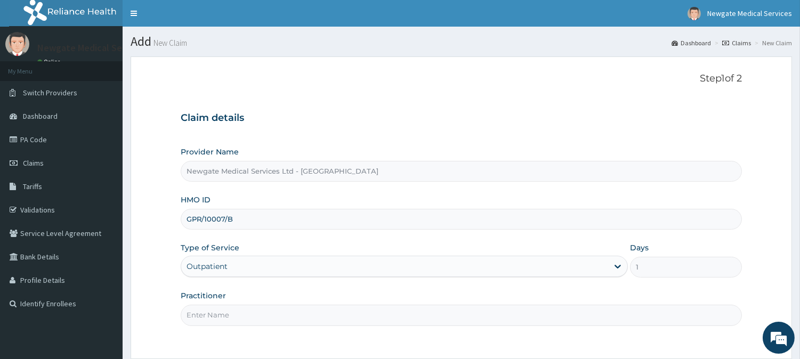
click at [297, 315] on input "Practitioner" at bounding box center [461, 315] width 561 height 21
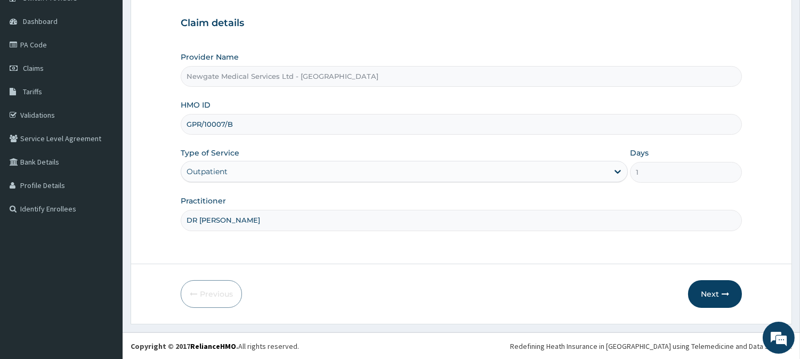
type input "DR [PERSON_NAME]"
drag, startPoint x: 702, startPoint y: 278, endPoint x: 705, endPoint y: 290, distance: 12.5
click at [704, 290] on form "Step 1 of 2 Claim details Provider Name Newgate Medical Services Ltd - Ikorodu …" at bounding box center [461, 143] width 661 height 363
click at [716, 291] on button "Next" at bounding box center [715, 294] width 54 height 28
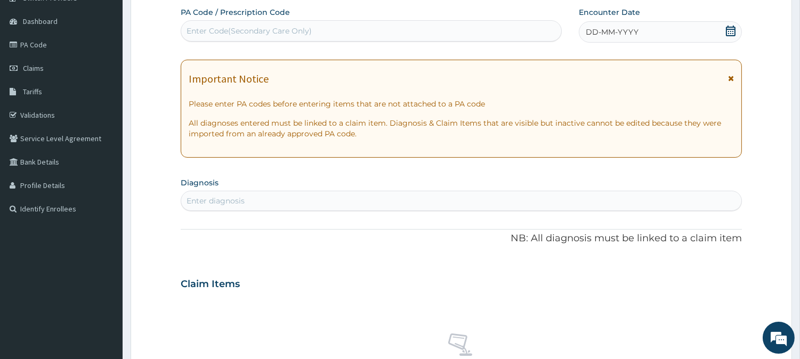
click at [641, 38] on div "DD-MM-YYYY" at bounding box center [660, 31] width 163 height 21
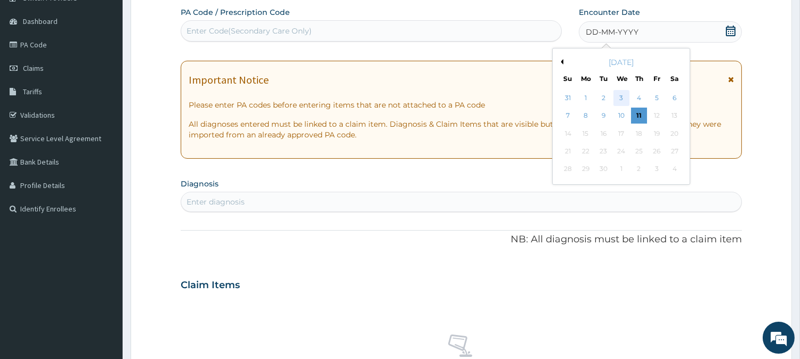
click at [622, 94] on div "3" at bounding box center [621, 98] width 16 height 16
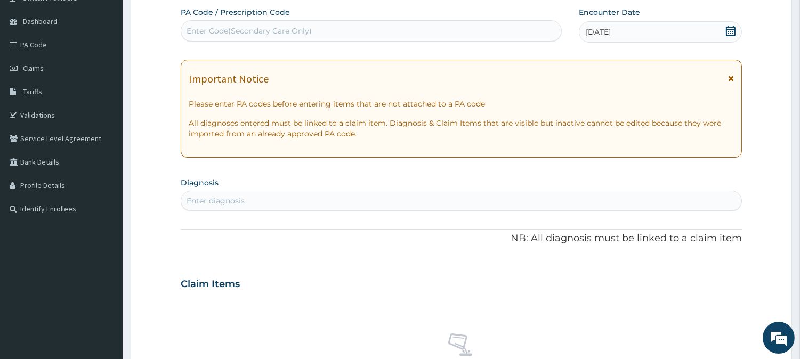
click at [371, 191] on div "Enter diagnosis" at bounding box center [461, 201] width 561 height 20
type input "MALA"
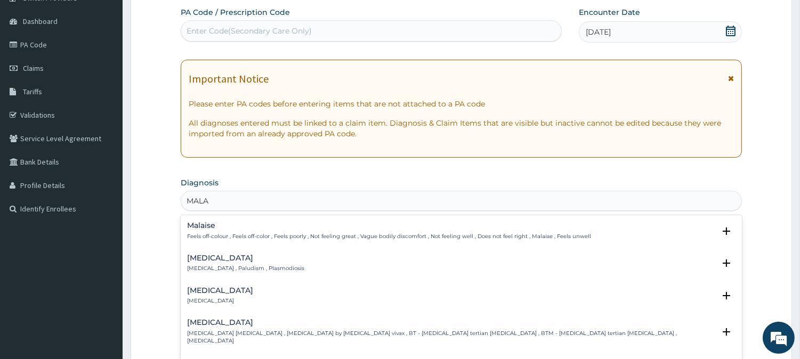
click at [219, 269] on p "[MEDICAL_DATA] , Paludism , Plasmodiosis" at bounding box center [245, 268] width 117 height 7
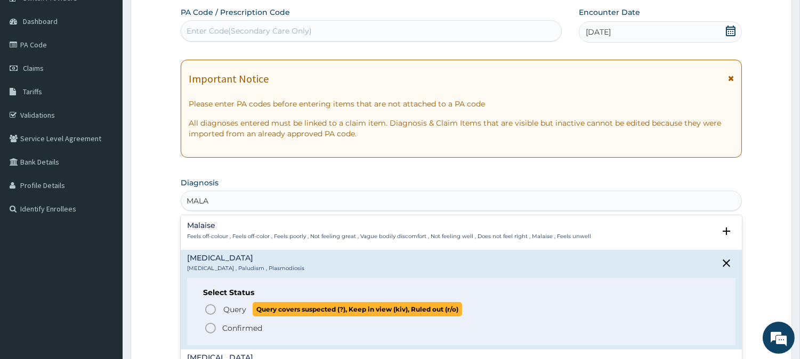
click at [216, 312] on icon "status option query" at bounding box center [210, 309] width 13 height 13
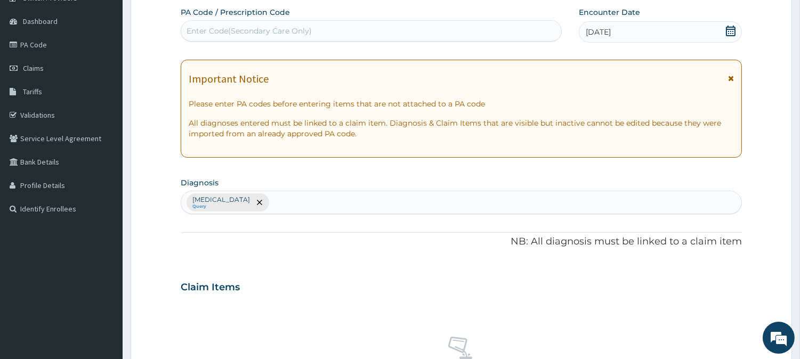
type input "E"
type input "SEPS"
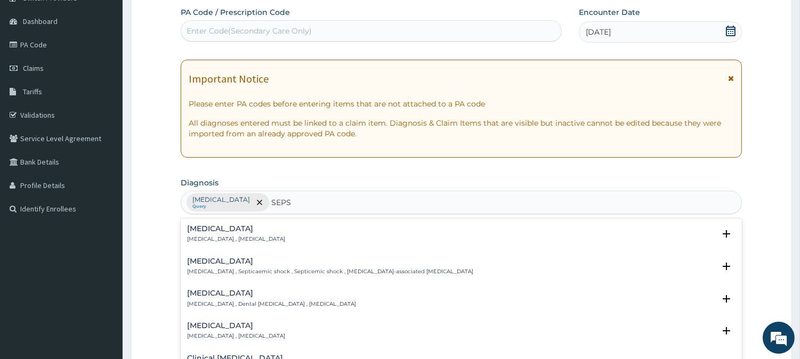
click at [263, 242] on div "[MEDICAL_DATA] [MEDICAL_DATA] , [MEDICAL_DATA]" at bounding box center [461, 234] width 548 height 19
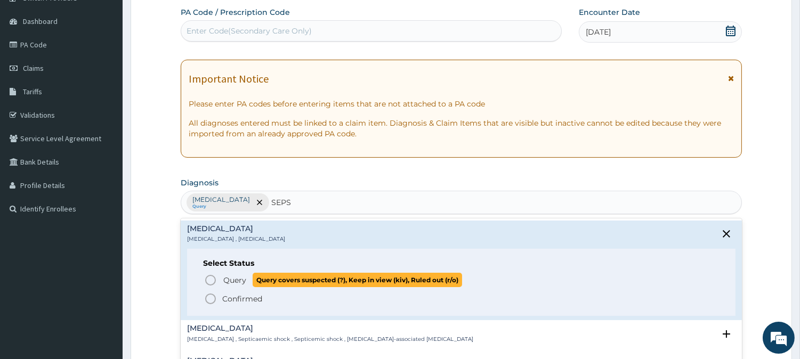
click at [222, 279] on p "Query Query covers suspected (?), Keep in view (kiv), Ruled out (r/o)" at bounding box center [342, 280] width 240 height 14
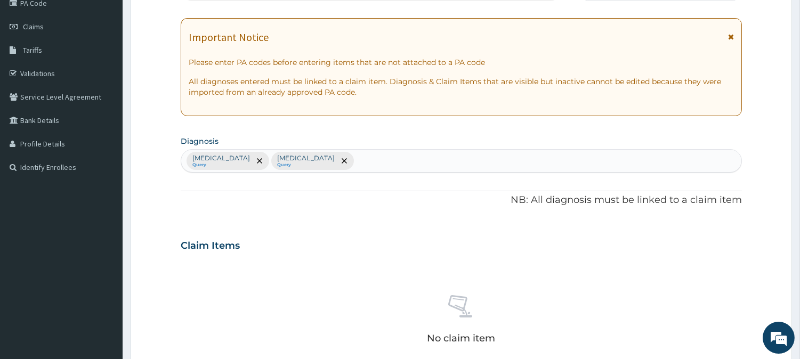
scroll to position [155, 0]
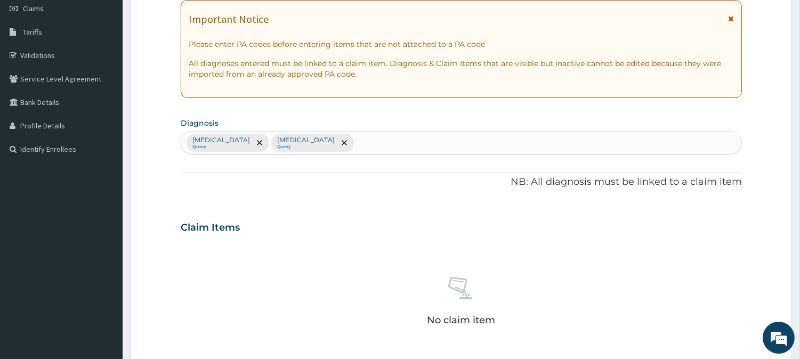
type input "B"
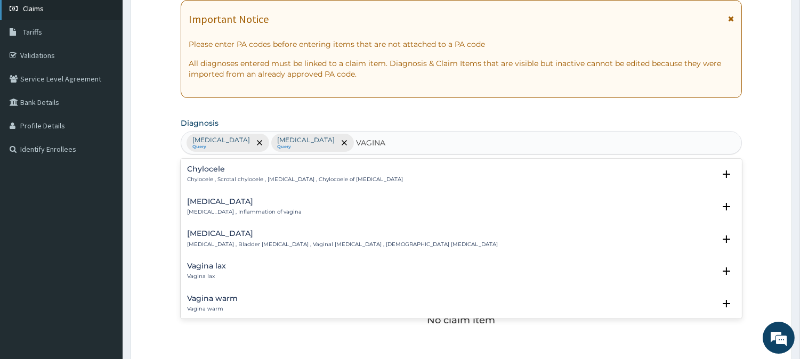
type input "VAGINA"
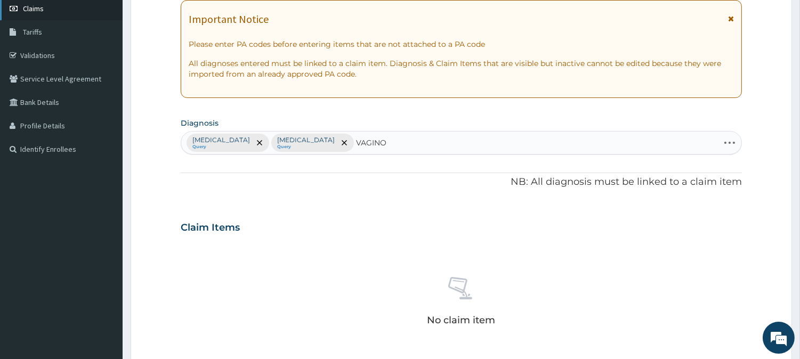
type input "VAGINOS"
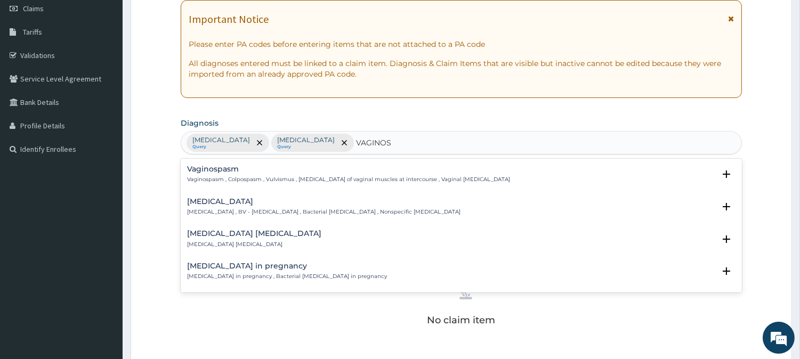
click at [240, 199] on h4 "[MEDICAL_DATA]" at bounding box center [323, 202] width 273 height 8
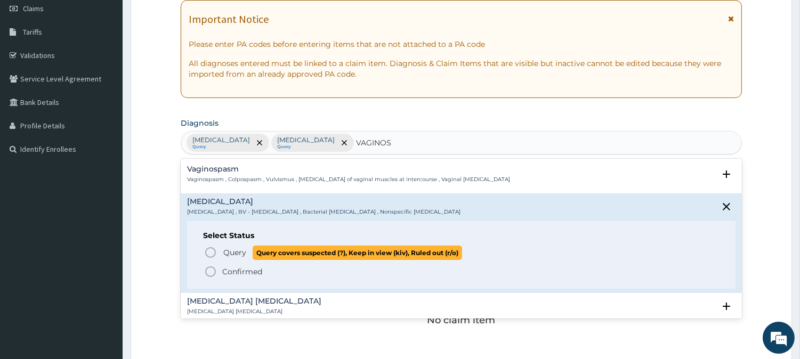
click at [226, 253] on span "Query" at bounding box center [234, 252] width 23 height 11
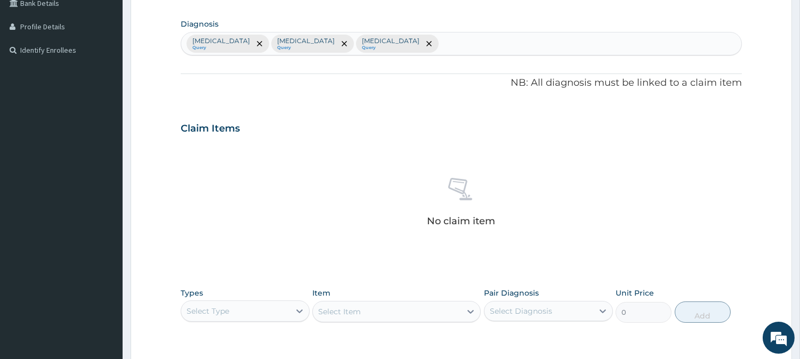
scroll to position [409, 0]
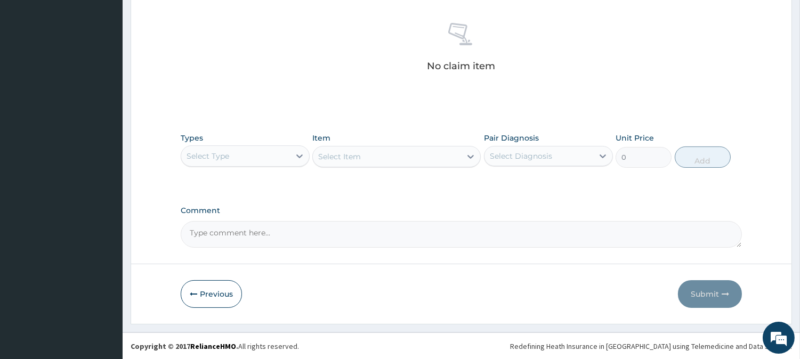
click at [269, 166] on div "Types Select Type" at bounding box center [245, 150] width 129 height 35
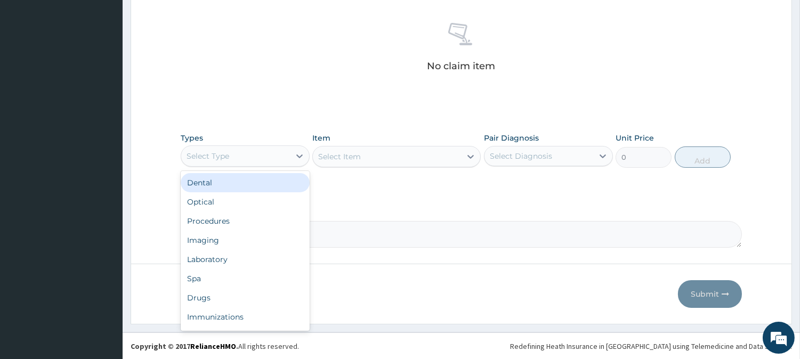
click at [268, 148] on div "Select Type" at bounding box center [235, 156] width 109 height 17
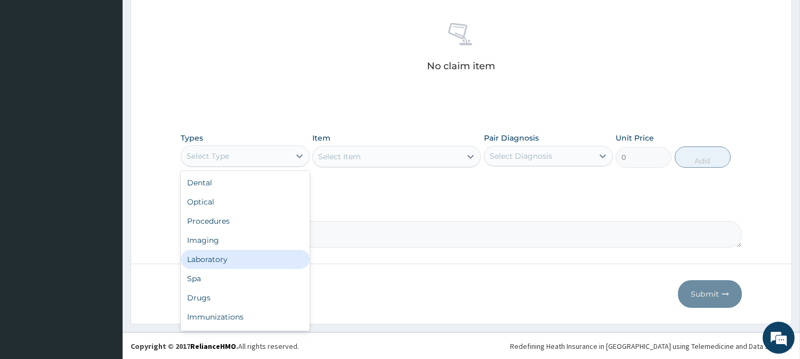
click at [259, 256] on div "Laboratory" at bounding box center [245, 259] width 129 height 19
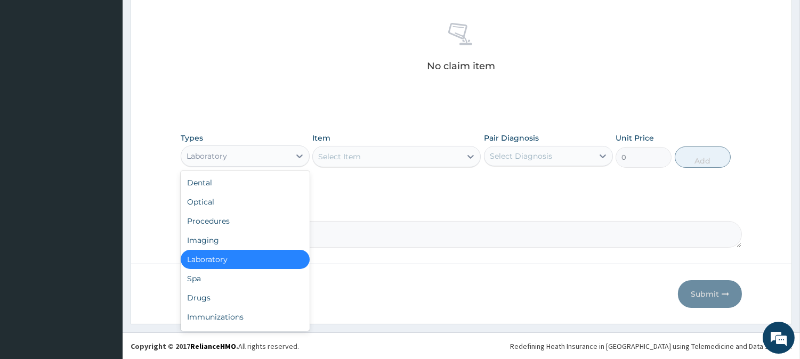
click at [247, 151] on div "Laboratory" at bounding box center [235, 156] width 109 height 17
click at [230, 294] on div "Drugs" at bounding box center [245, 297] width 129 height 19
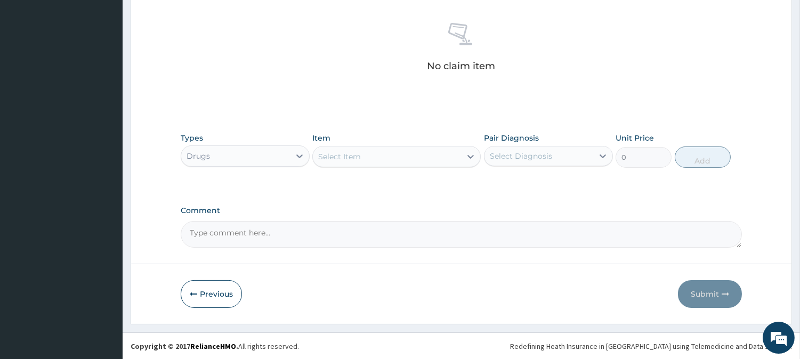
click at [374, 163] on div "Select Item" at bounding box center [387, 156] width 148 height 17
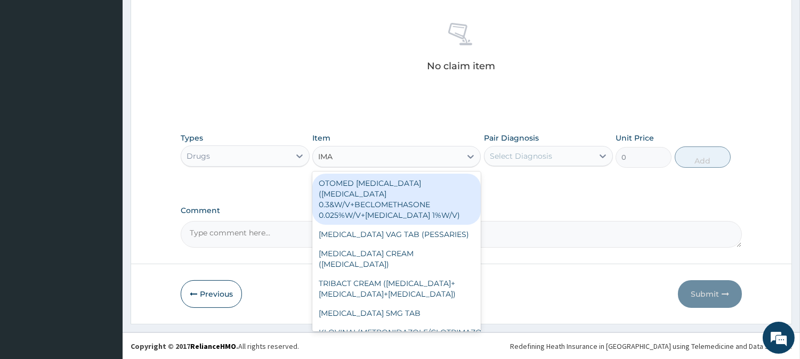
type input "IMAZ"
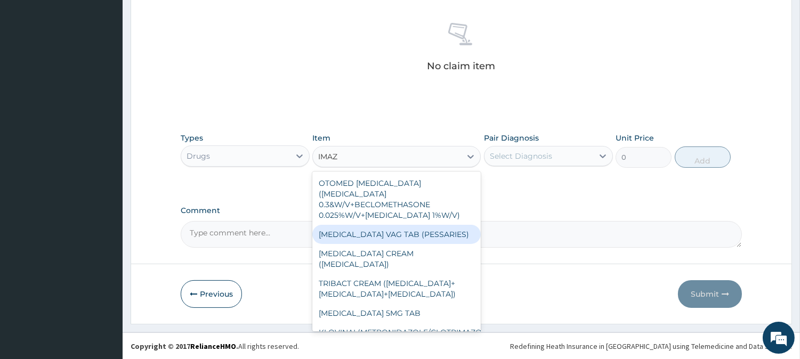
click at [434, 225] on div "[MEDICAL_DATA] VAG TAB (PESSARIES)" at bounding box center [396, 234] width 168 height 19
type input "288.7447509765625"
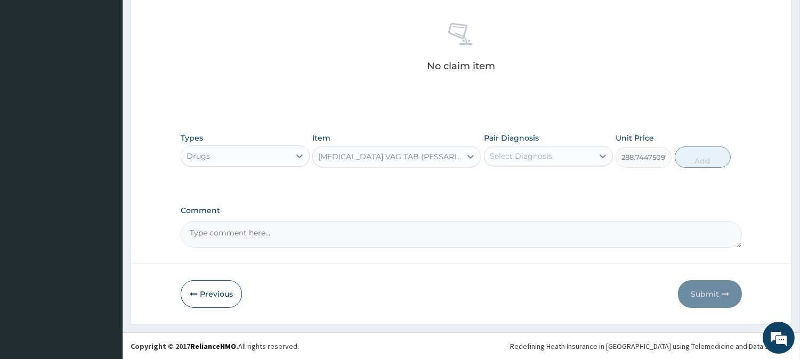
click at [559, 159] on div "Select Diagnosis" at bounding box center [538, 156] width 109 height 17
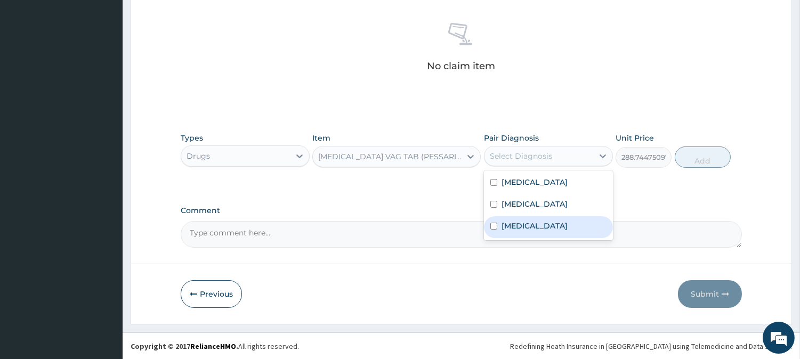
click at [525, 226] on label "[MEDICAL_DATA]" at bounding box center [534, 226] width 66 height 11
checkbox input "true"
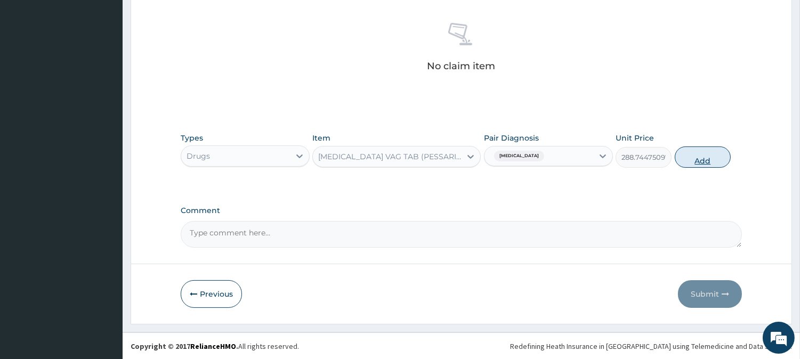
click at [700, 162] on button "Add" at bounding box center [703, 157] width 56 height 21
type input "0"
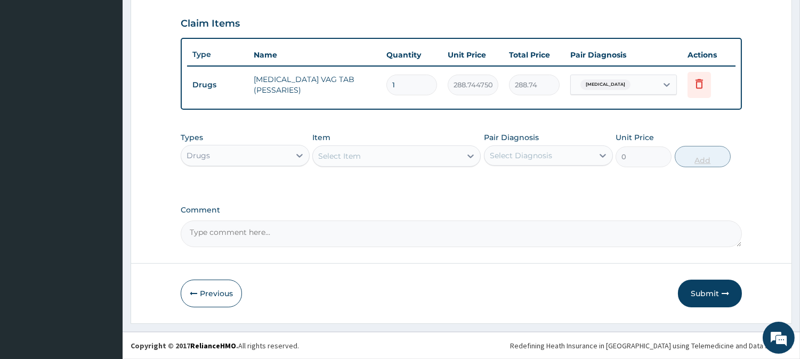
scroll to position [358, 0]
type input "10"
type input "2887.45"
type input "1"
type input "288.74"
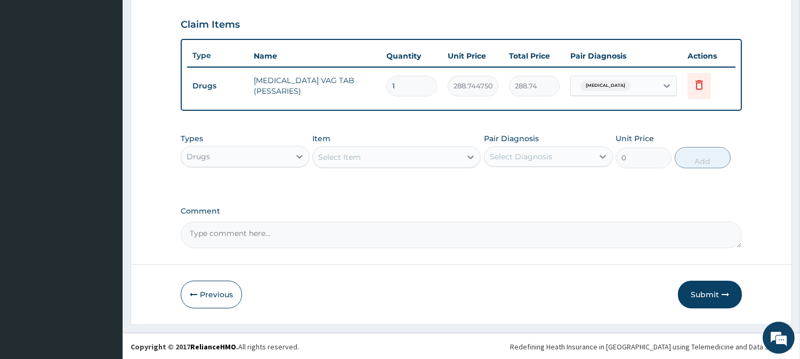
type input "0.00"
type input "6"
type input "1732.47"
type input "6"
click at [381, 153] on div "Select Item" at bounding box center [387, 157] width 148 height 17
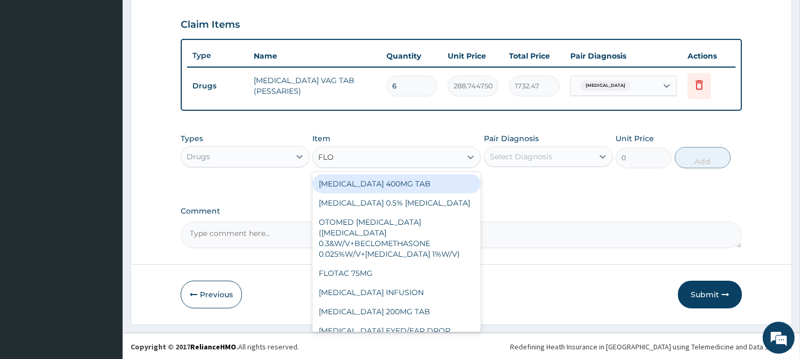
type input "FLOX"
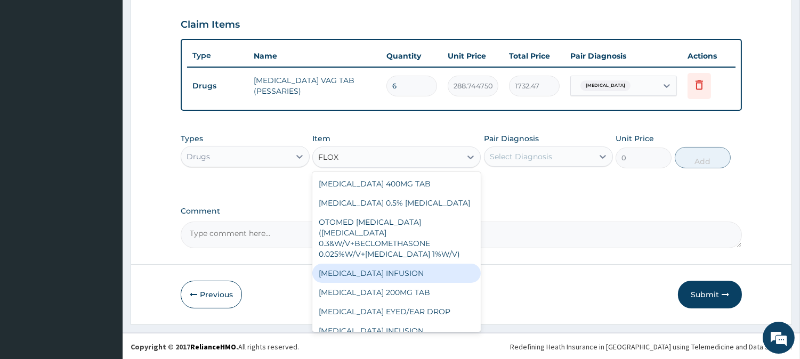
scroll to position [38, 0]
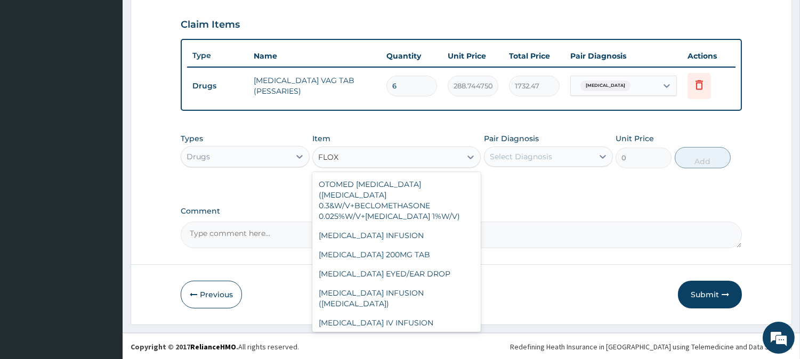
click at [379, 332] on div "[MEDICAL_DATA] 500MG TAB X 10" at bounding box center [396, 341] width 168 height 19
type input "63"
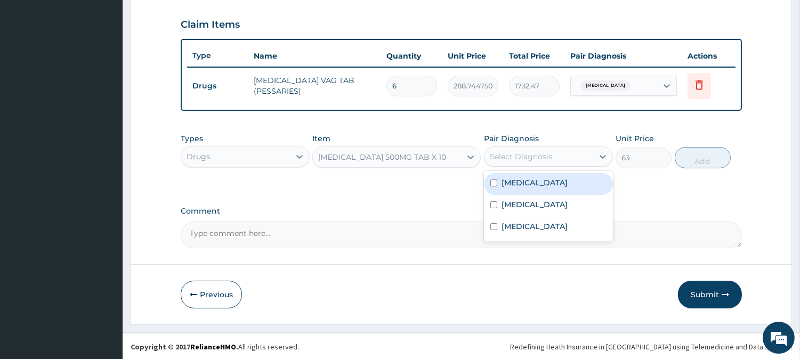
click at [533, 161] on div "Select Diagnosis" at bounding box center [538, 156] width 109 height 17
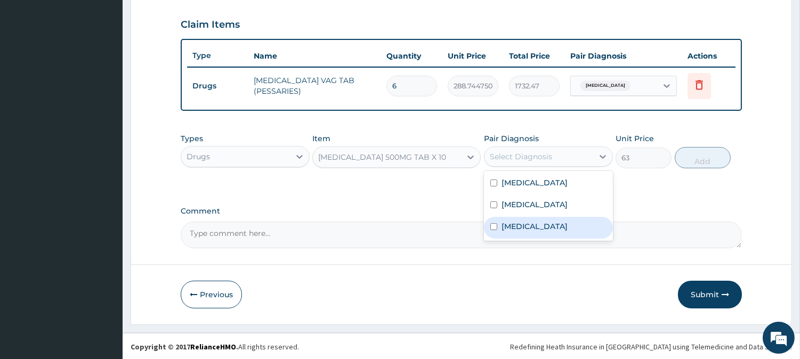
click at [533, 228] on label "[MEDICAL_DATA]" at bounding box center [534, 226] width 66 height 11
checkbox input "false"
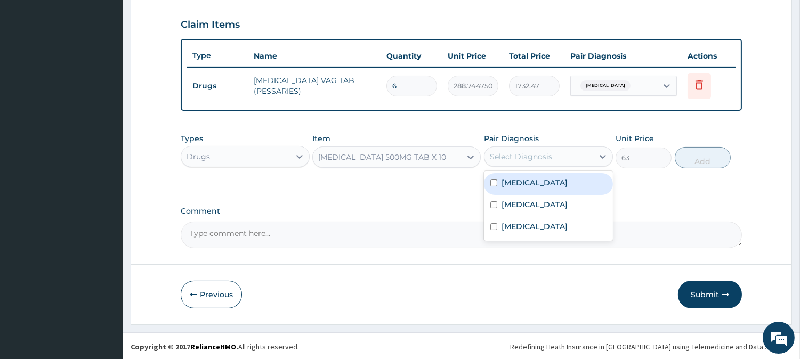
click at [568, 152] on div "Select Diagnosis" at bounding box center [538, 156] width 109 height 17
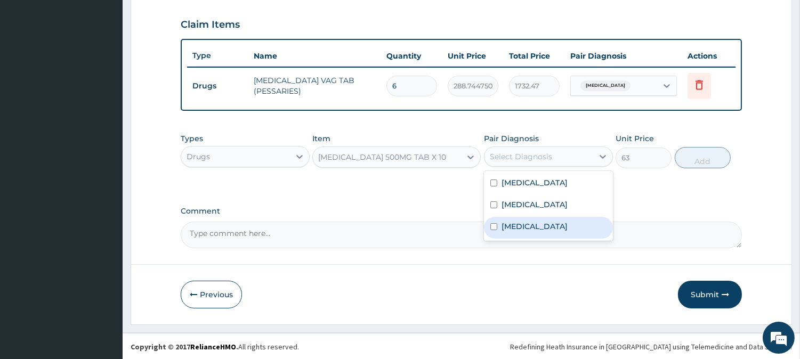
click at [565, 225] on label "[MEDICAL_DATA]" at bounding box center [534, 226] width 66 height 11
checkbox input "true"
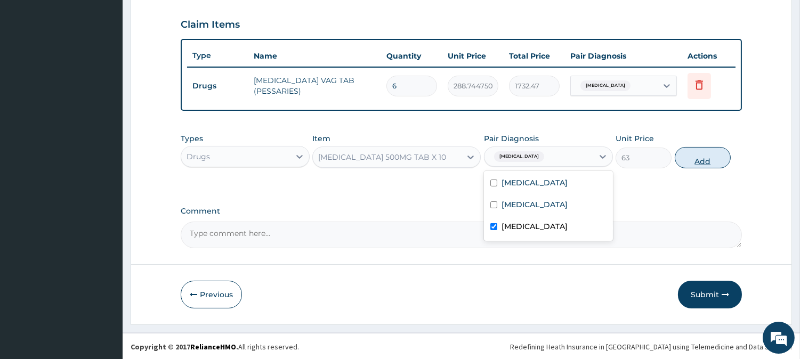
click at [710, 162] on button "Add" at bounding box center [703, 157] width 56 height 21
type input "0"
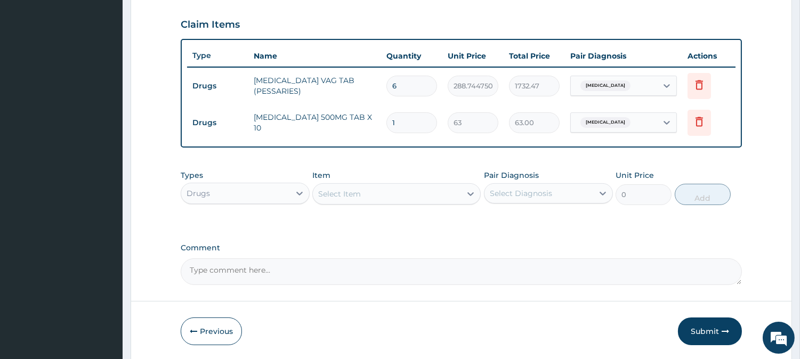
type input "10"
type input "630.00"
type input "10"
